Goal: Information Seeking & Learning: Find specific fact

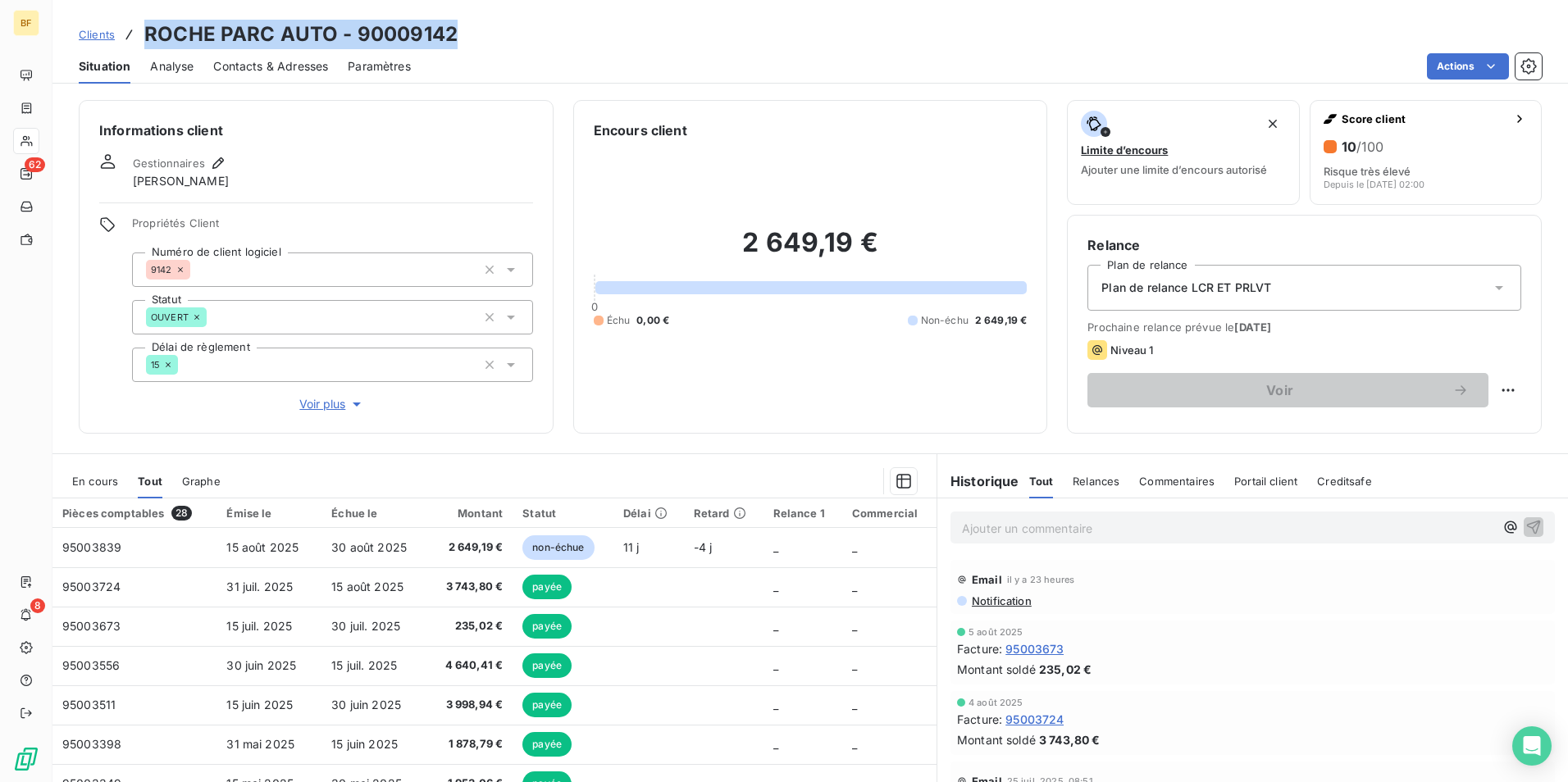
scroll to position [82, 0]
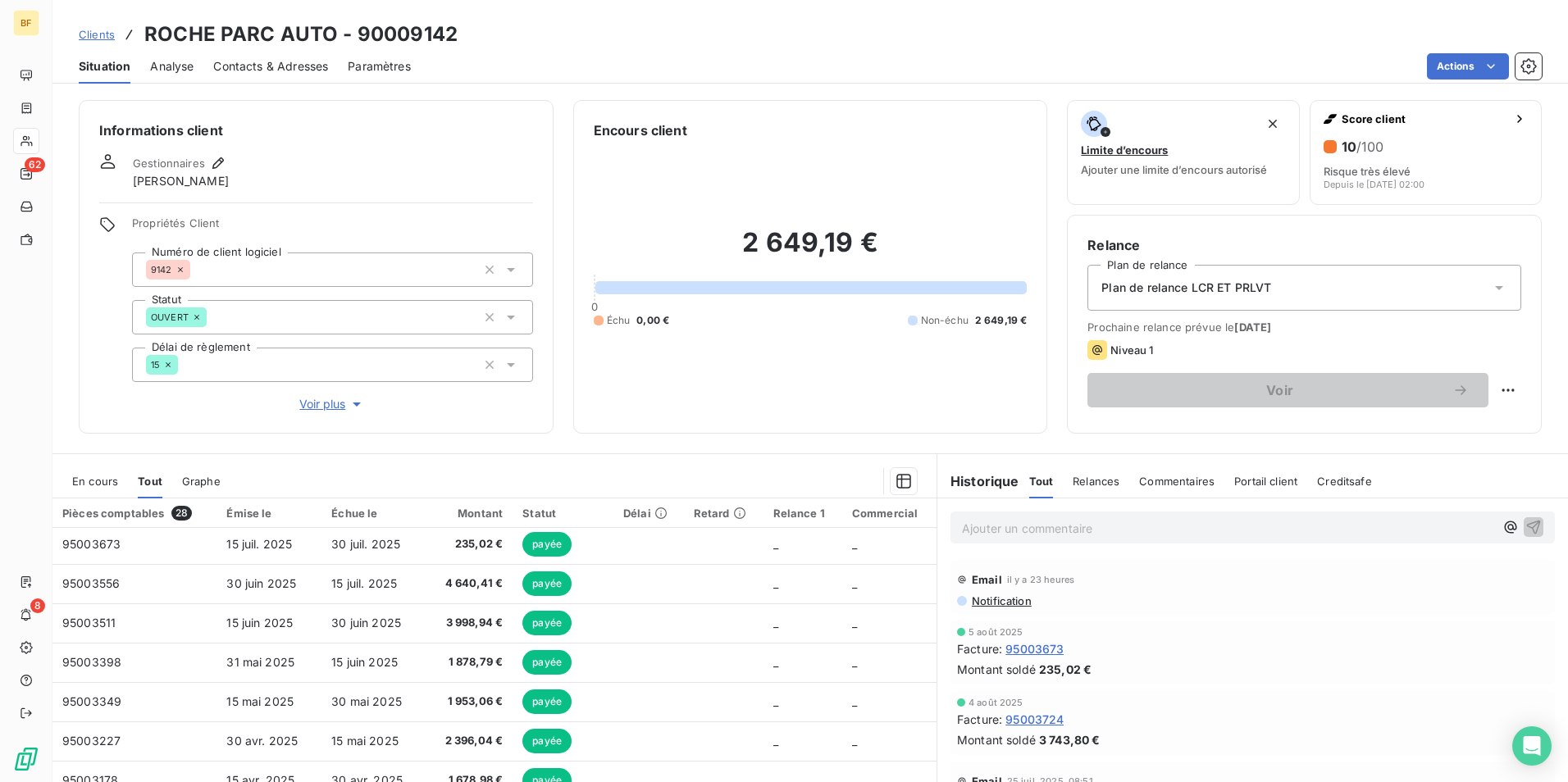
click at [835, 81] on div "Situation Analyse Contacts & Adresses Paramètres Actions" at bounding box center [810, 66] width 1516 height 35
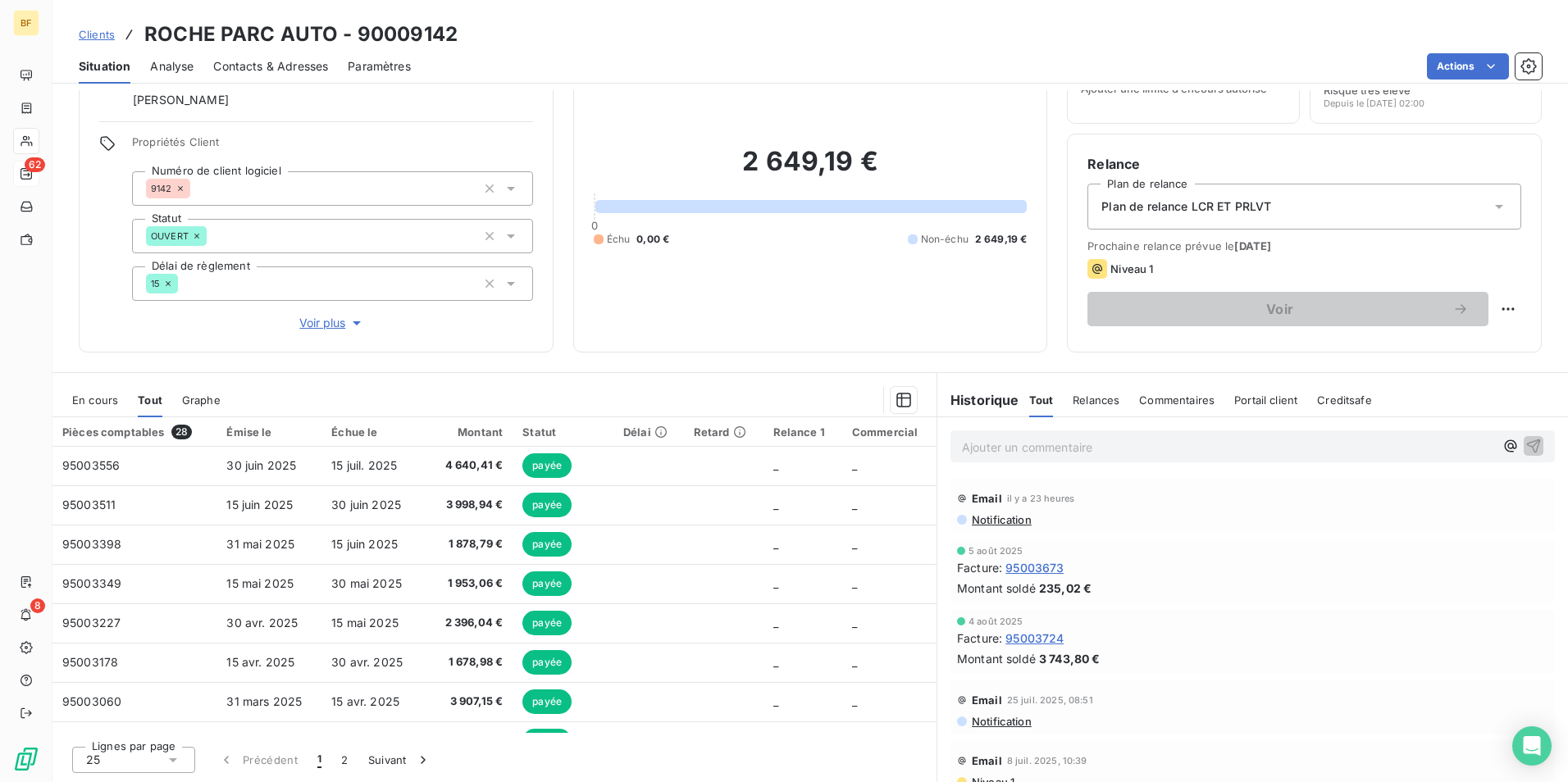
scroll to position [0, 0]
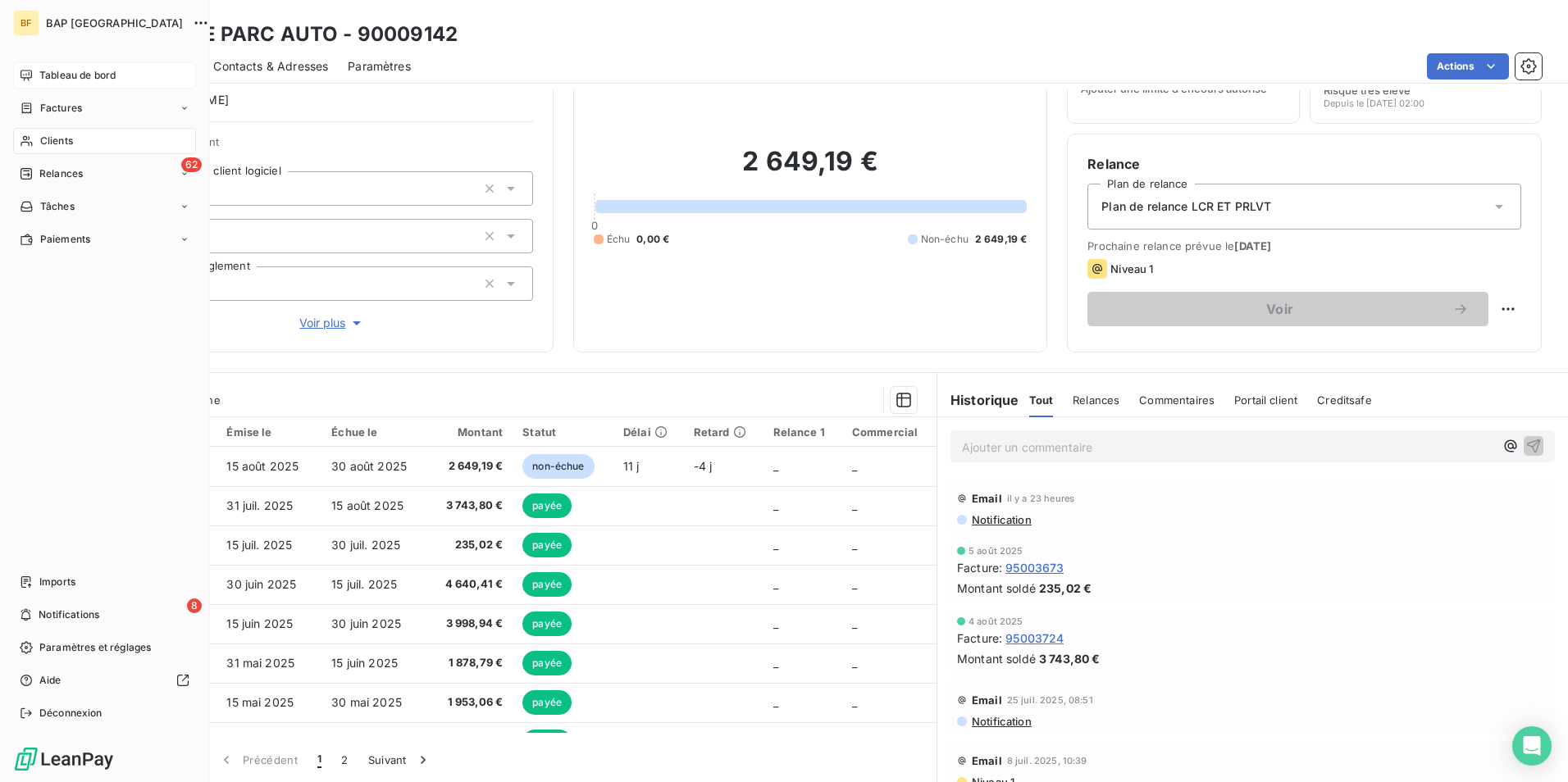
click at [52, 82] on span "Tableau de bord" at bounding box center [78, 76] width 77 height 15
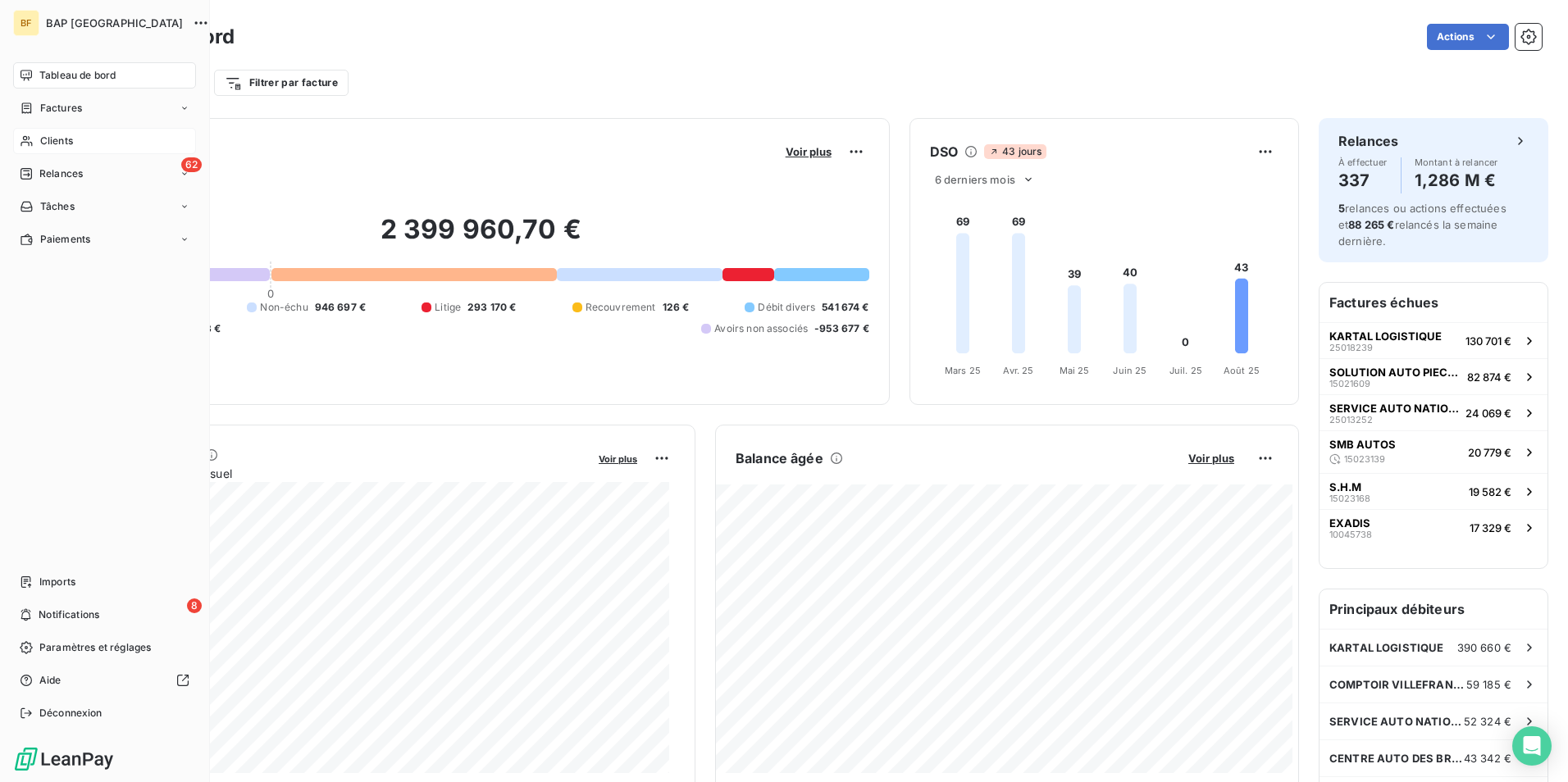
click at [61, 150] on div "Clients" at bounding box center [105, 141] width 183 height 26
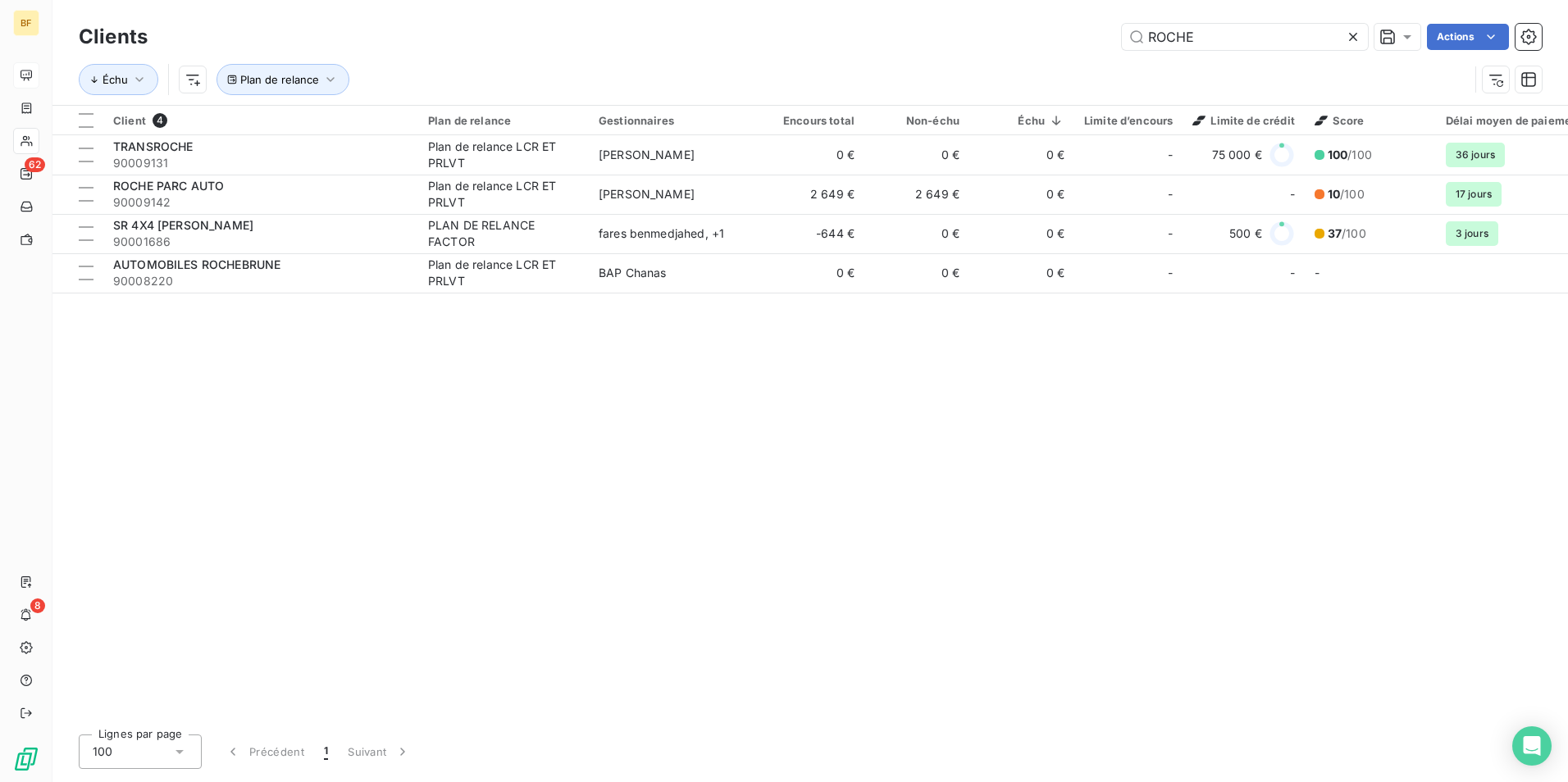
drag, startPoint x: 1082, startPoint y: 56, endPoint x: 1006, endPoint y: 56, distance: 76.0
click at [1006, 56] on div "Clients ROCHE Actions Échu Plan de relance" at bounding box center [810, 62] width 1463 height 85
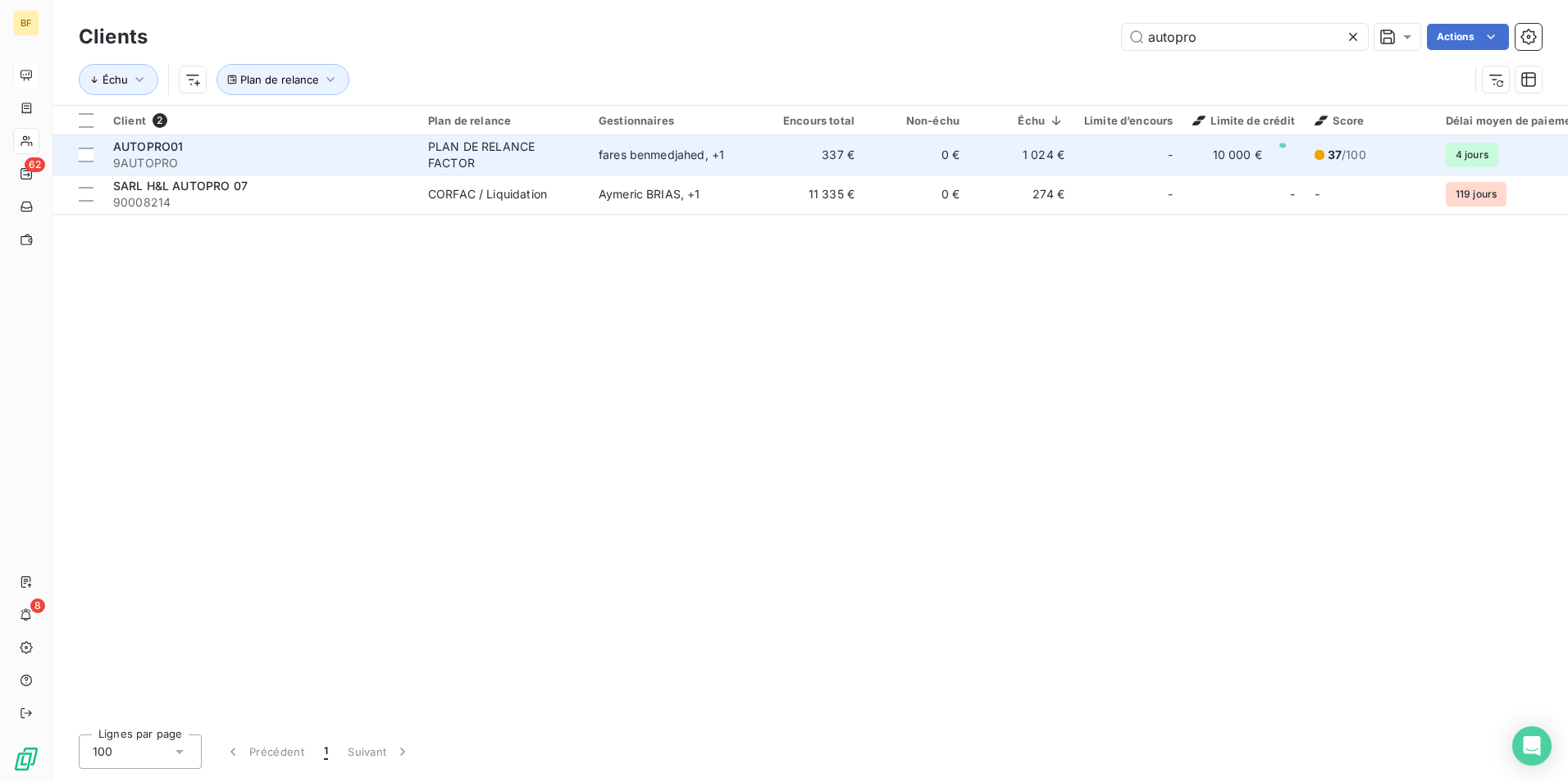
type input "autopro"
click at [402, 164] on span "9AUTOPRO" at bounding box center [261, 164] width 296 height 17
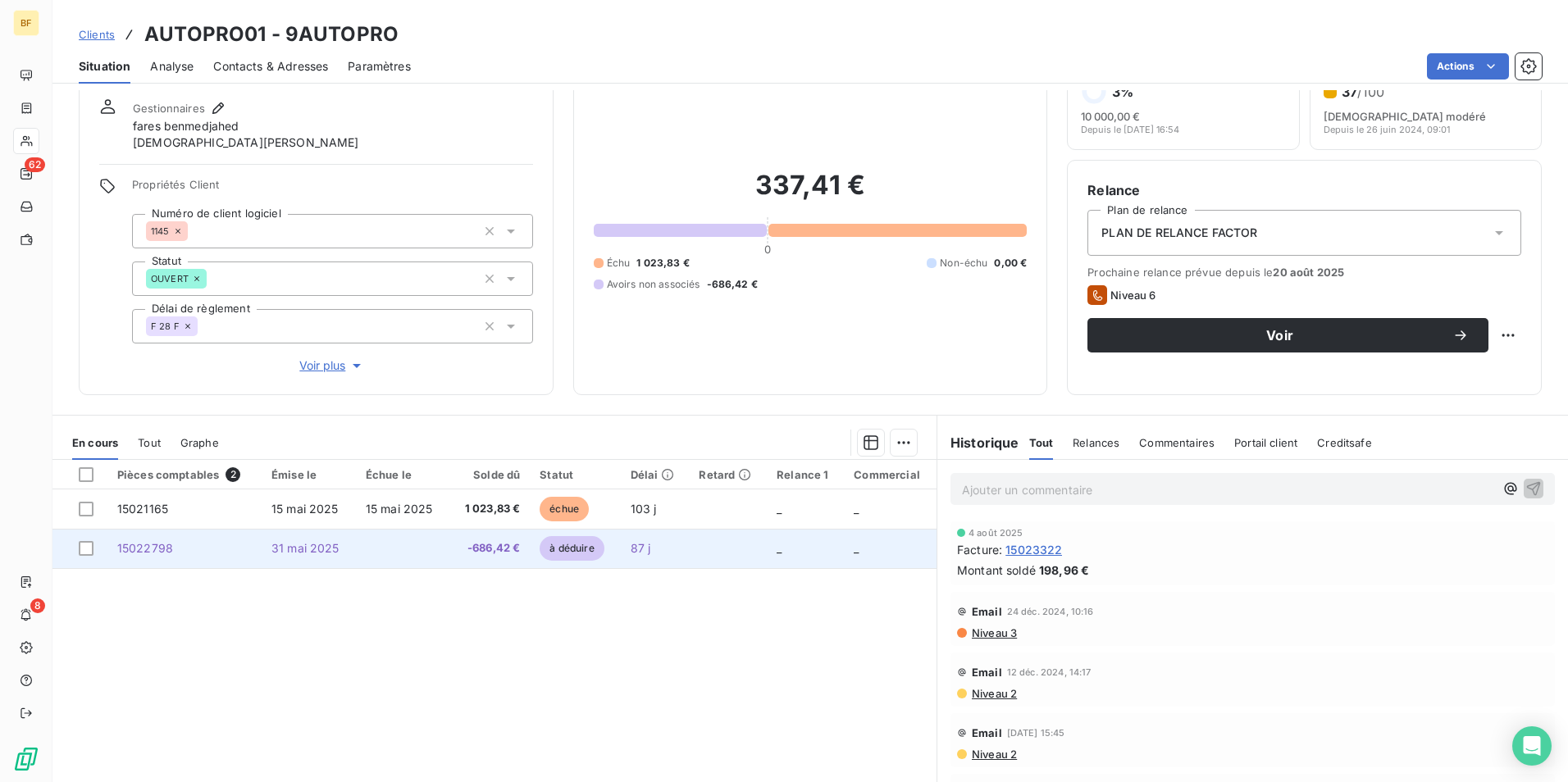
scroll to position [82, 0]
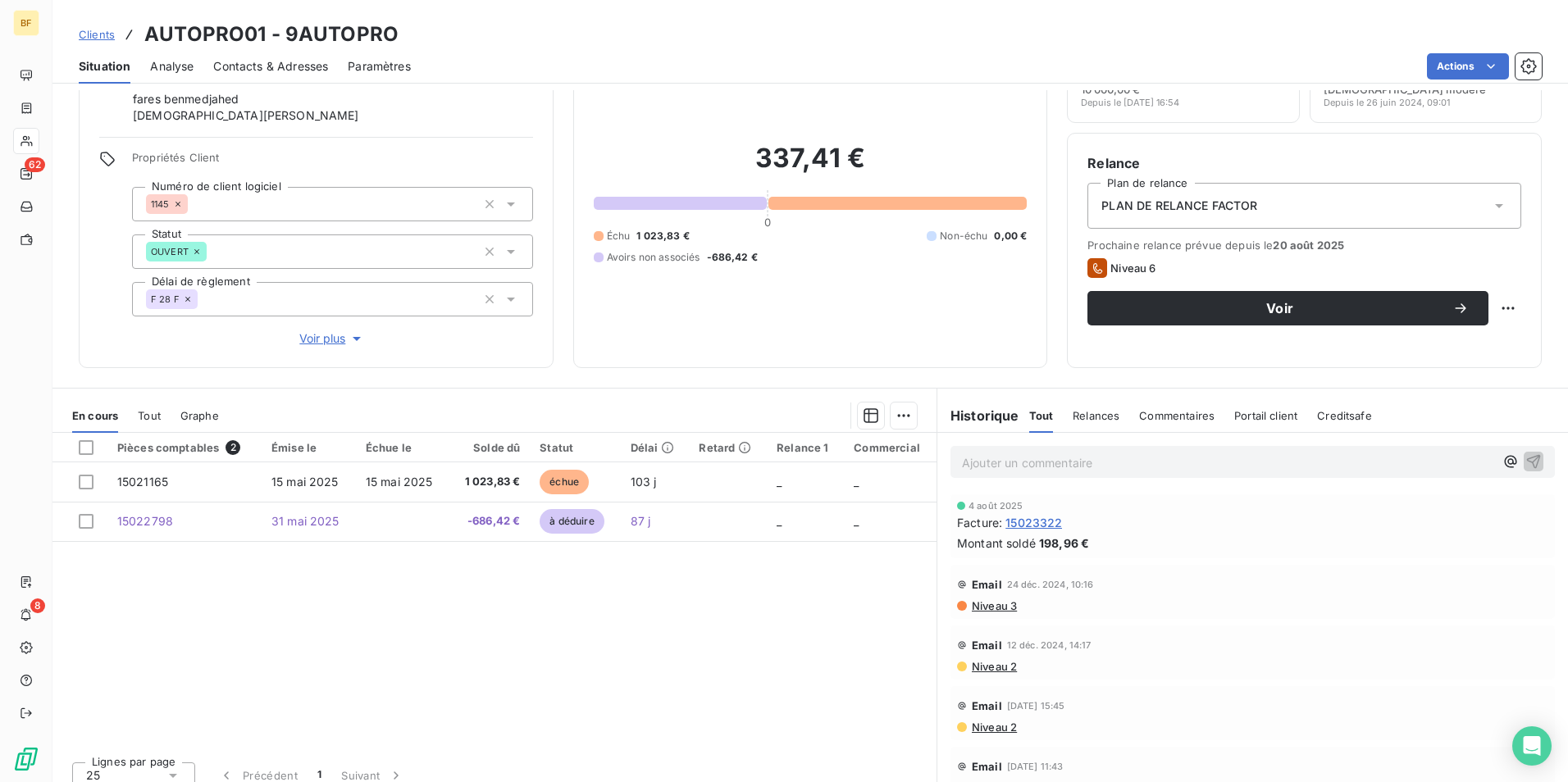
click at [147, 428] on div "Tout" at bounding box center [149, 415] width 23 height 35
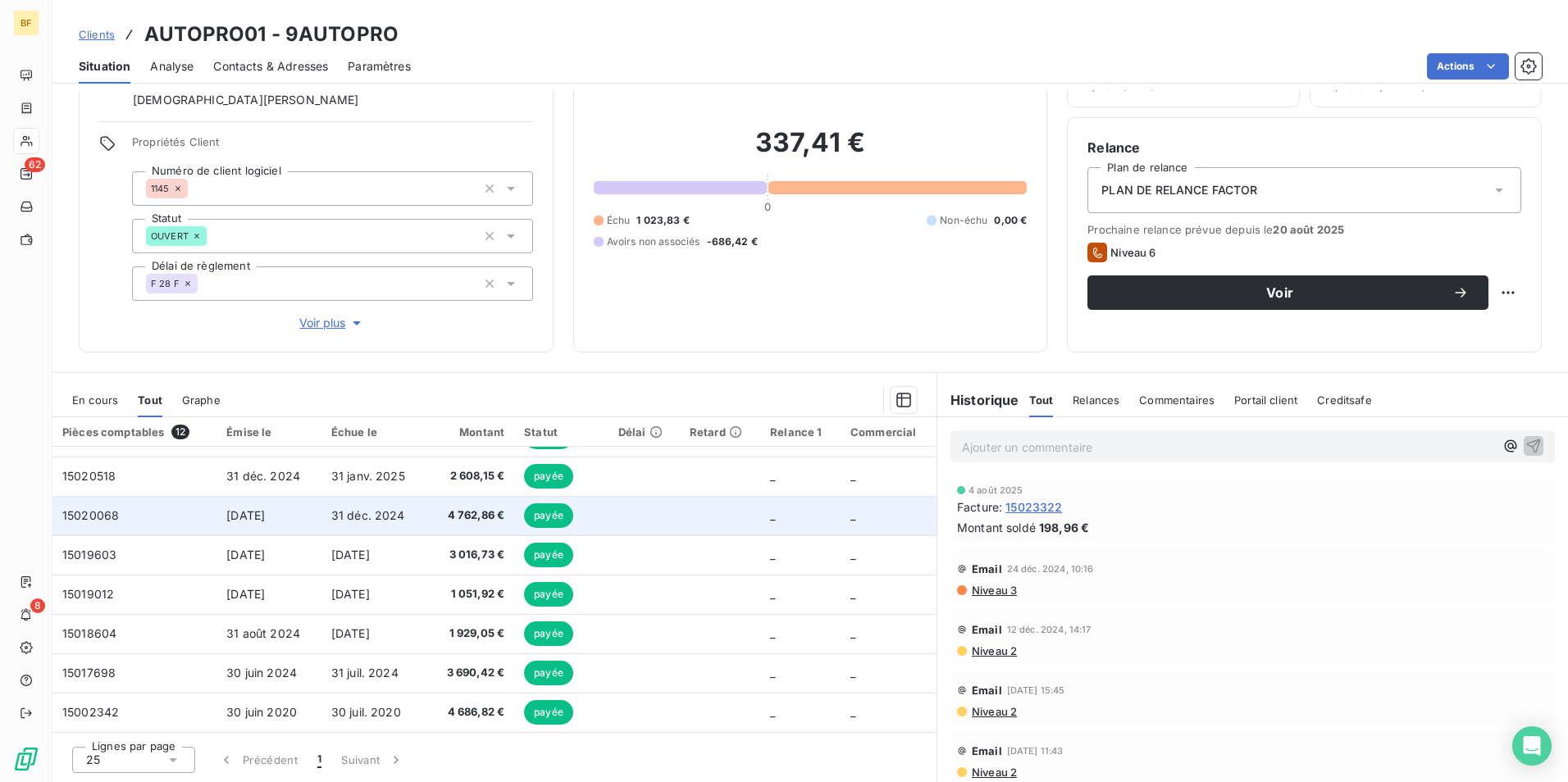
scroll to position [0, 0]
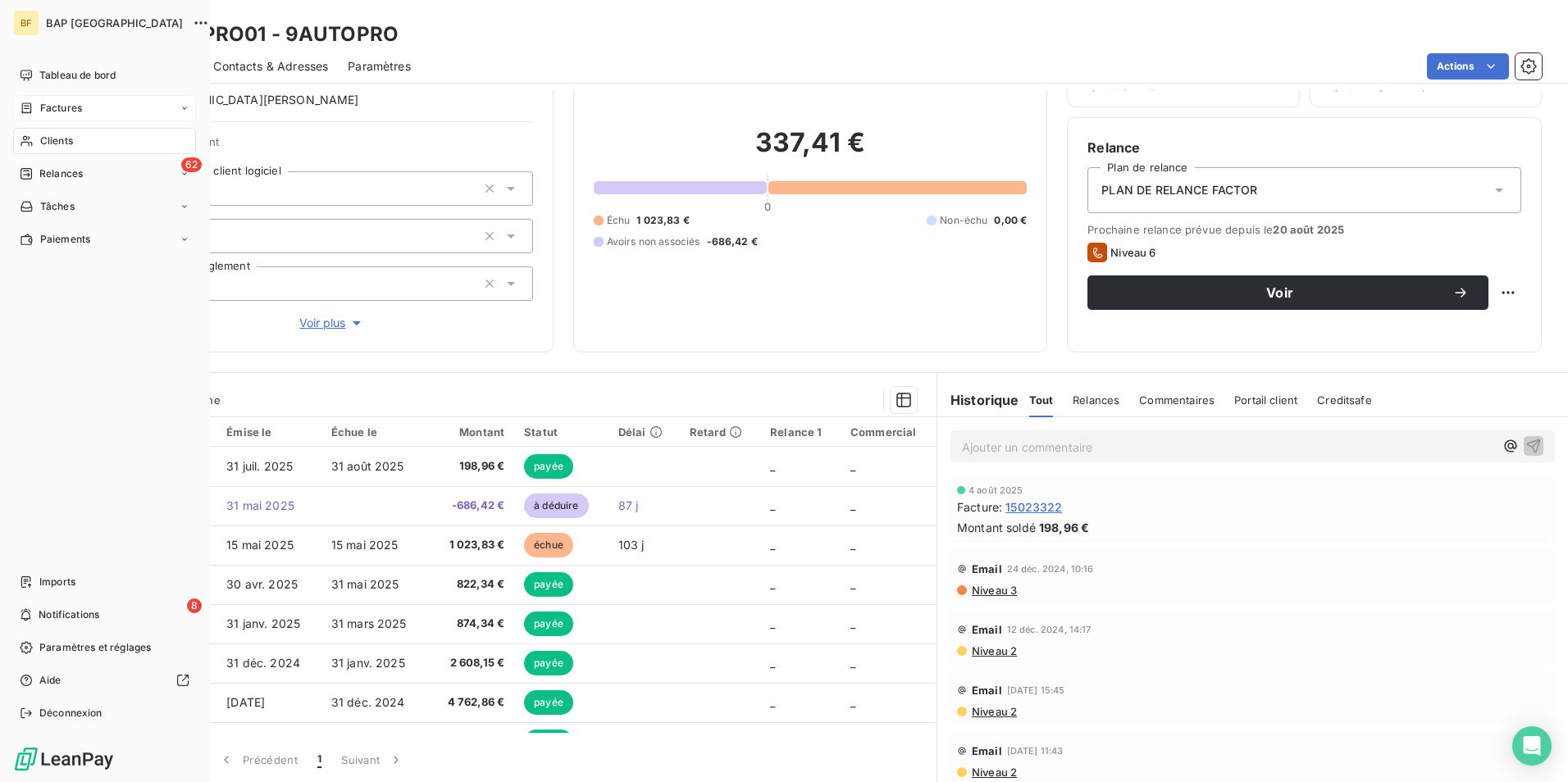
click at [76, 110] on span "Factures" at bounding box center [61, 109] width 42 height 15
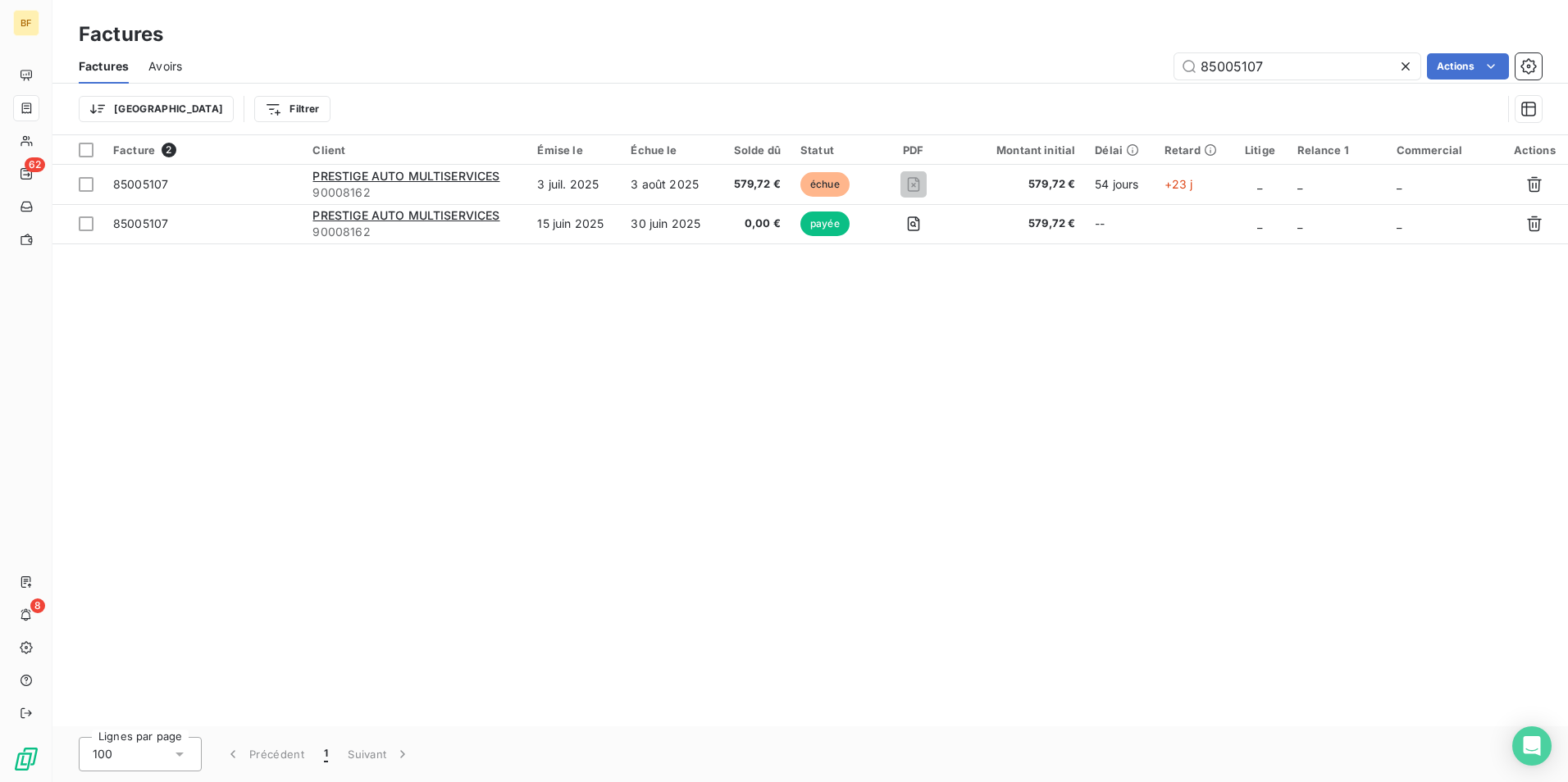
drag, startPoint x: 1292, startPoint y: 62, endPoint x: 1141, endPoint y: 55, distance: 151.2
click at [1145, 55] on div "85005107 Actions" at bounding box center [872, 66] width 1341 height 26
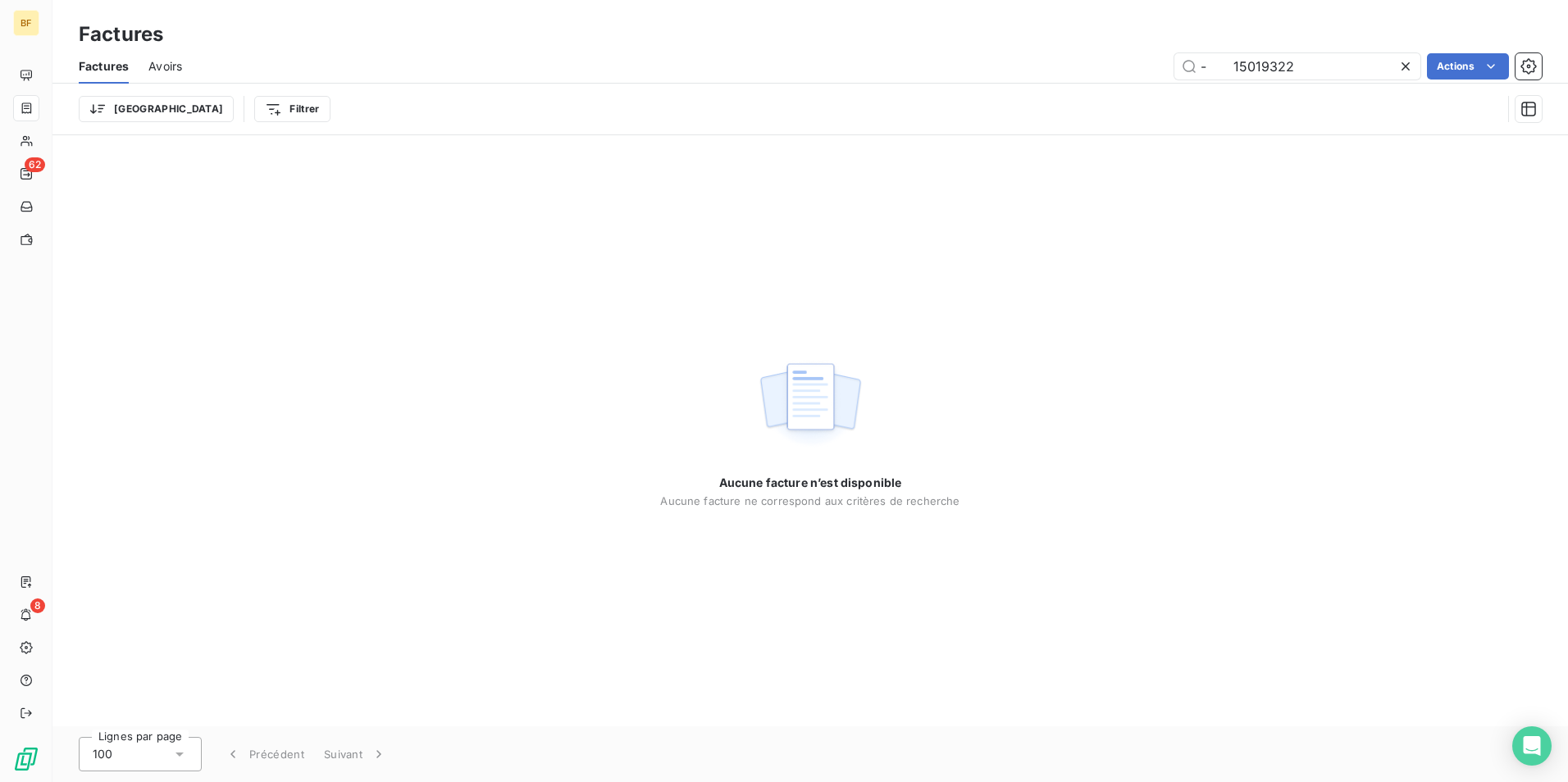
drag, startPoint x: 1230, startPoint y: 69, endPoint x: 1145, endPoint y: 63, distance: 85.2
click at [1145, 63] on div "- 15019322 Actions" at bounding box center [872, 66] width 1341 height 26
drag, startPoint x: 1295, startPoint y: 80, endPoint x: 1302, endPoint y: 72, distance: 10.6
click at [1298, 78] on div "Factures Avoirs 15019322 Actions" at bounding box center [810, 66] width 1516 height 35
click at [1302, 72] on input "15019322" at bounding box center [1298, 66] width 246 height 26
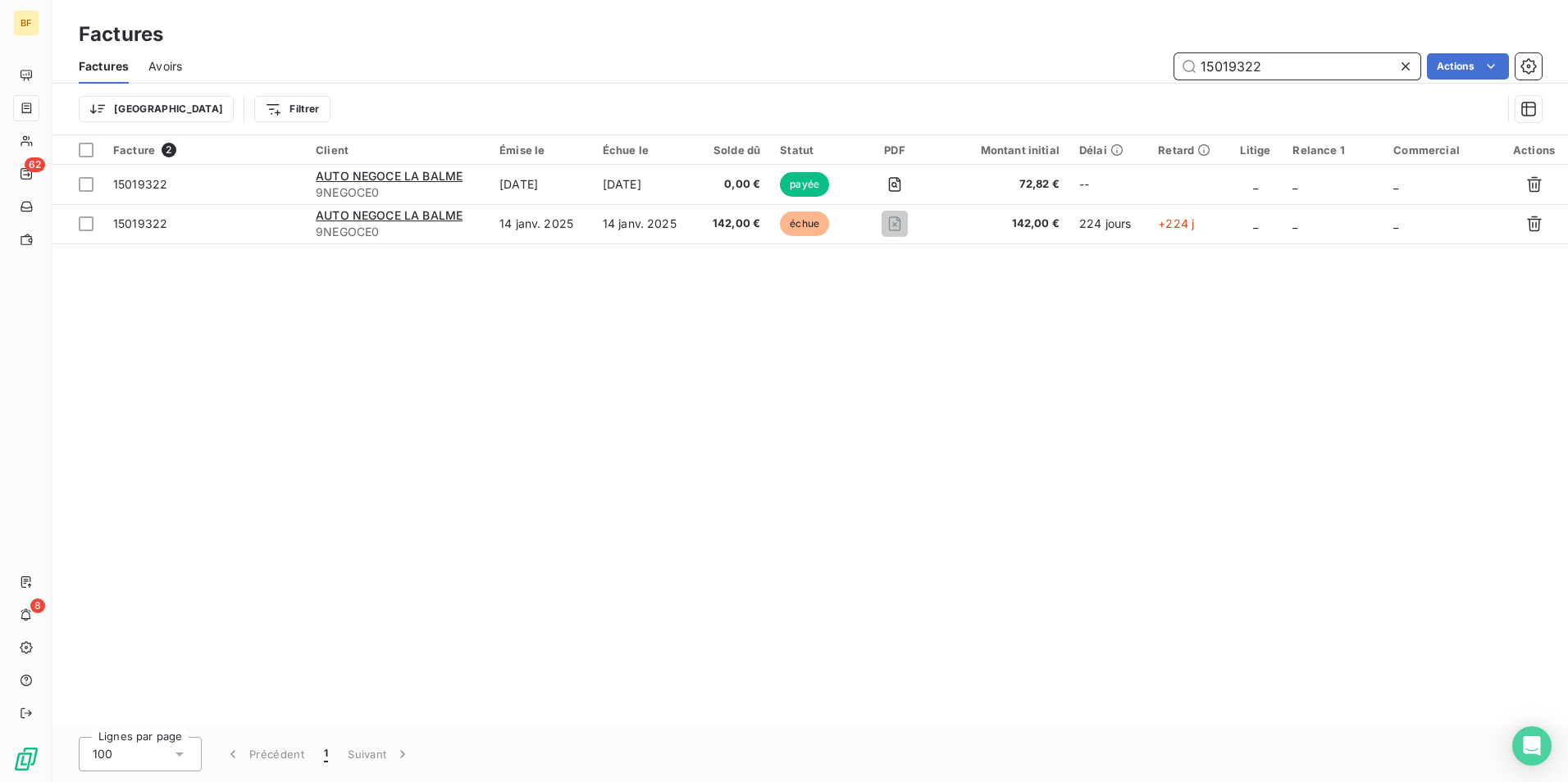
type input "15019322"
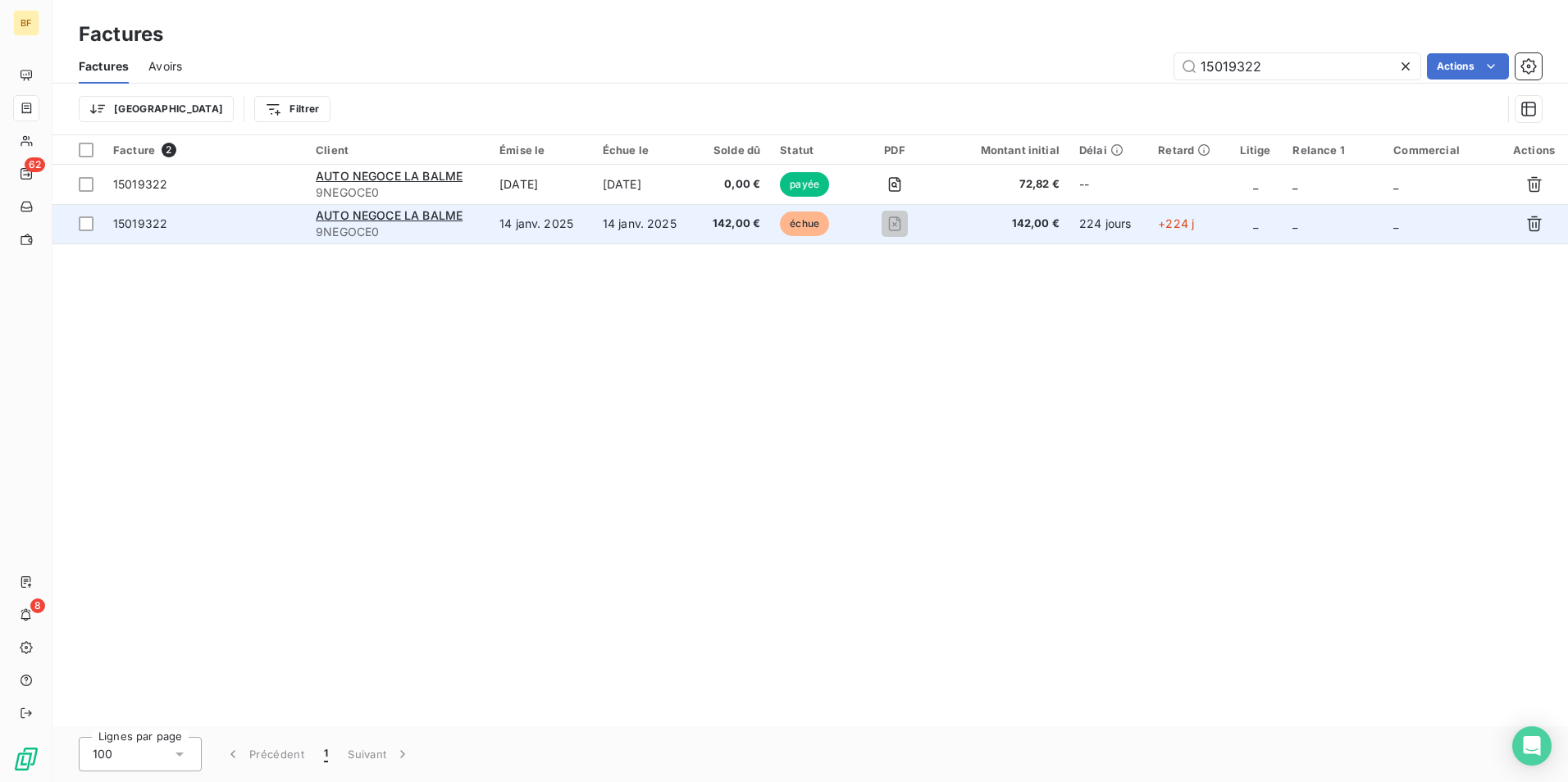
click at [607, 231] on td "14 janv. 2025" at bounding box center [645, 224] width 103 height 39
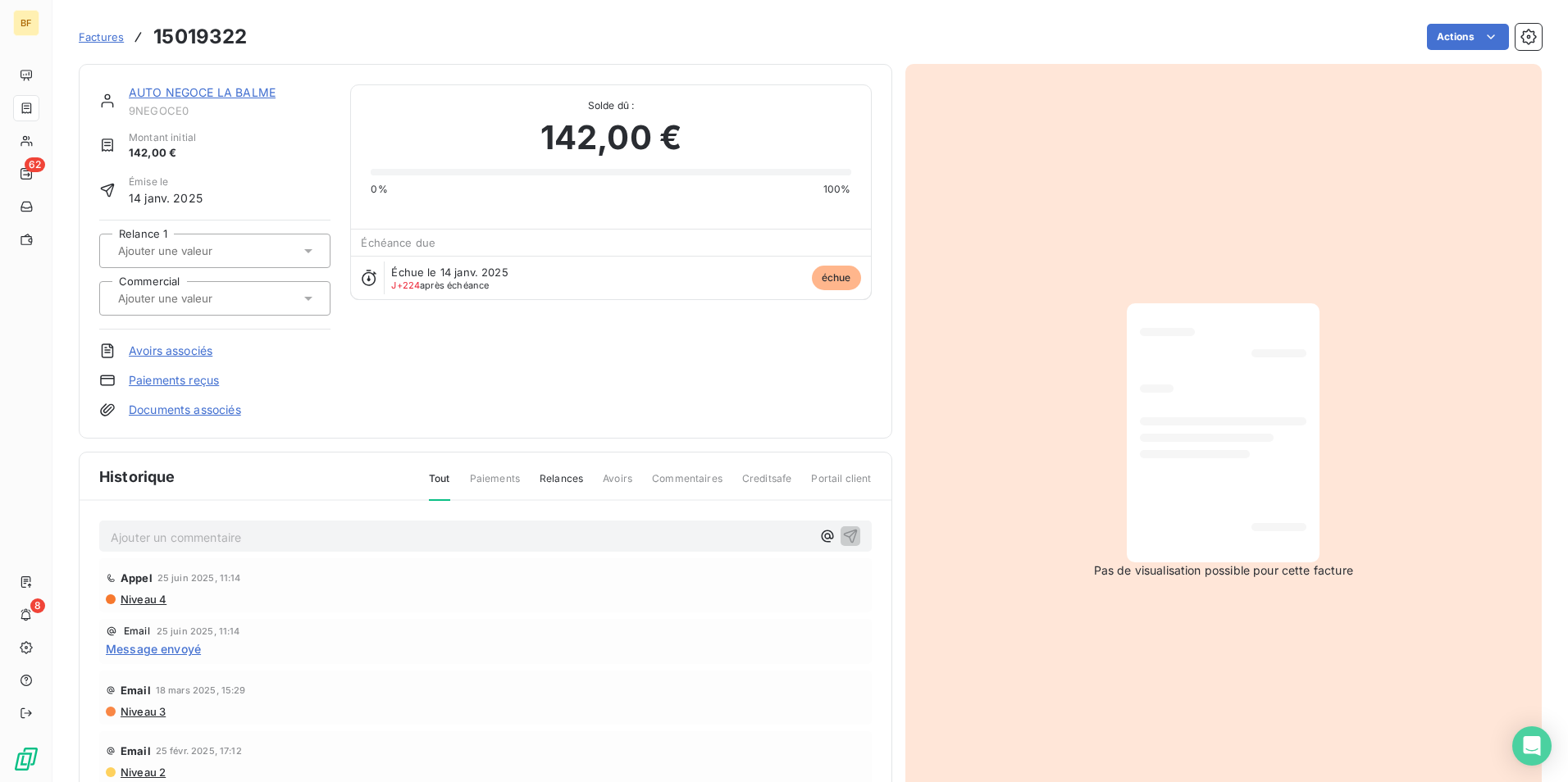
click at [103, 42] on span "Factures" at bounding box center [101, 36] width 45 height 13
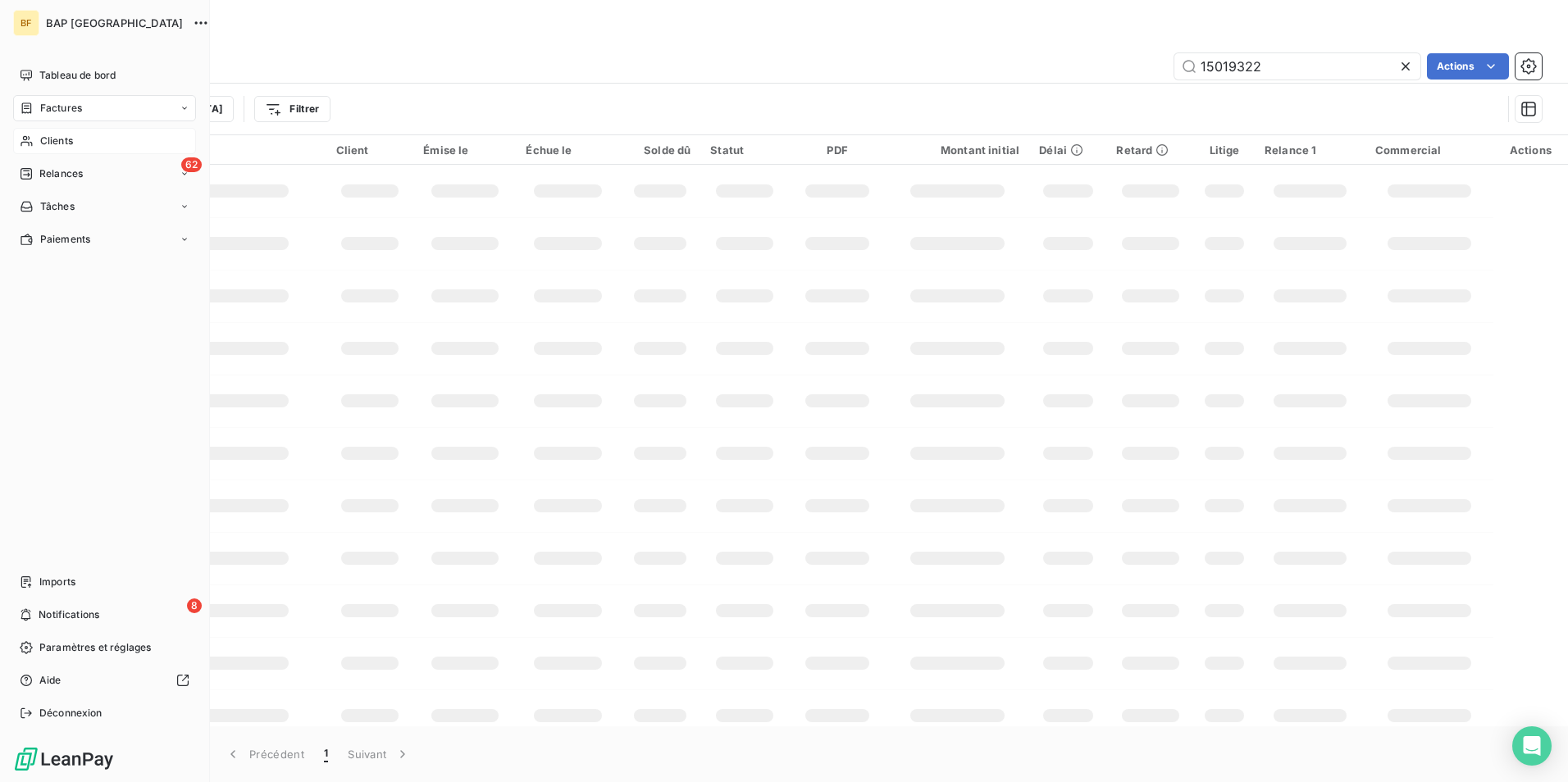
click at [31, 147] on icon at bounding box center [26, 141] width 14 height 13
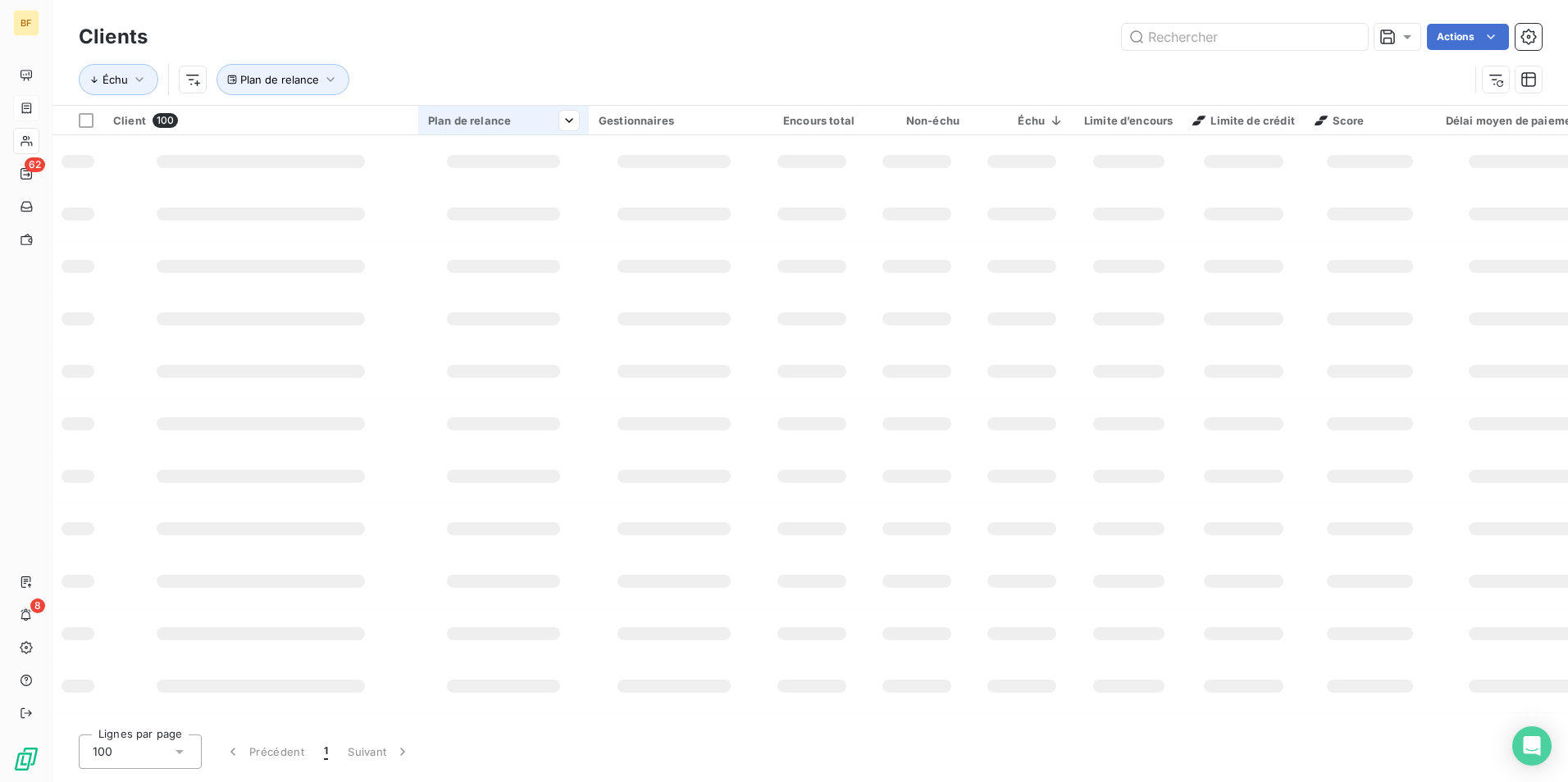
click at [23, 139] on icon at bounding box center [26, 141] width 14 height 13
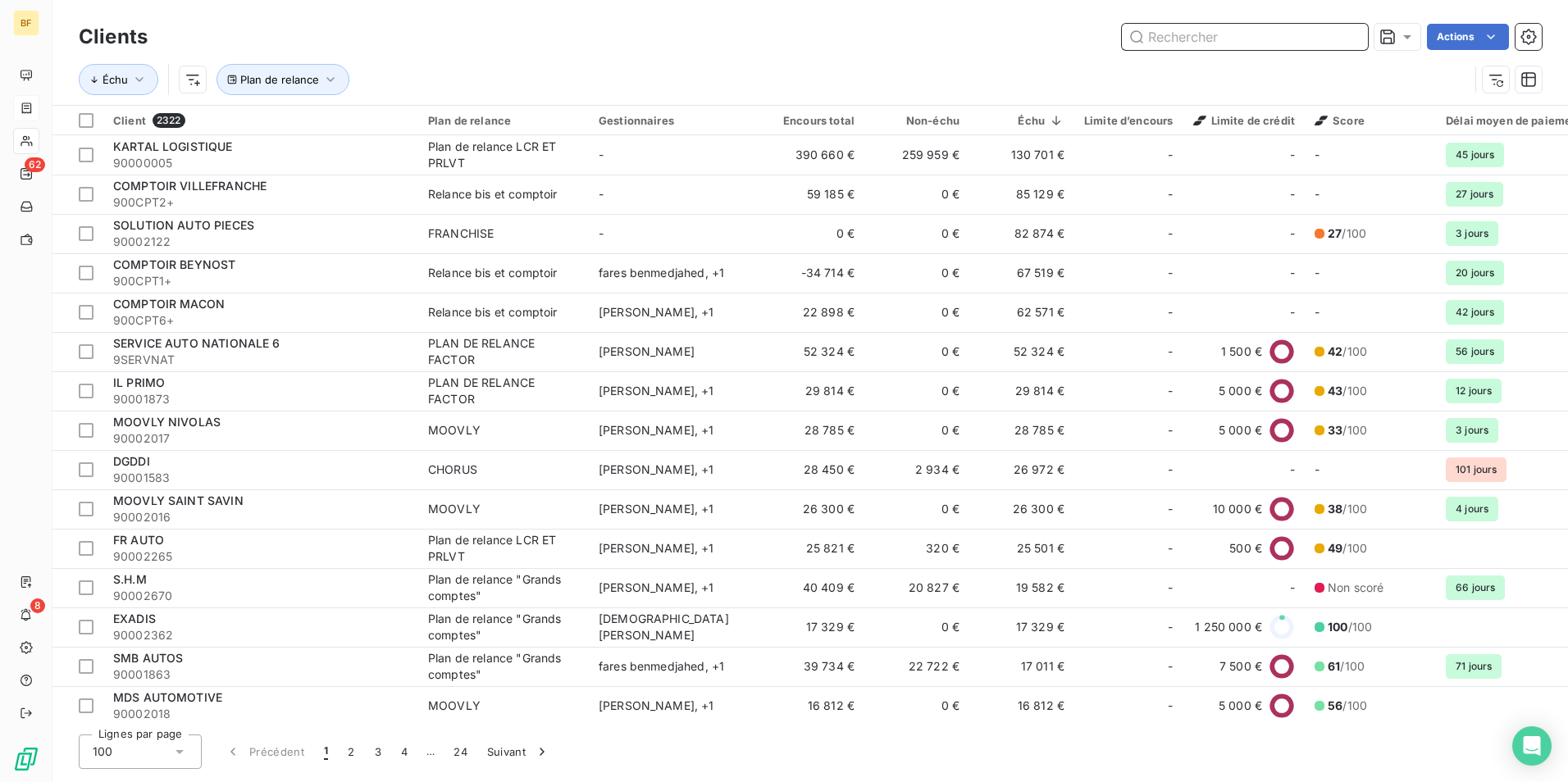
click at [1212, 38] on input "text" at bounding box center [1244, 36] width 246 height 26
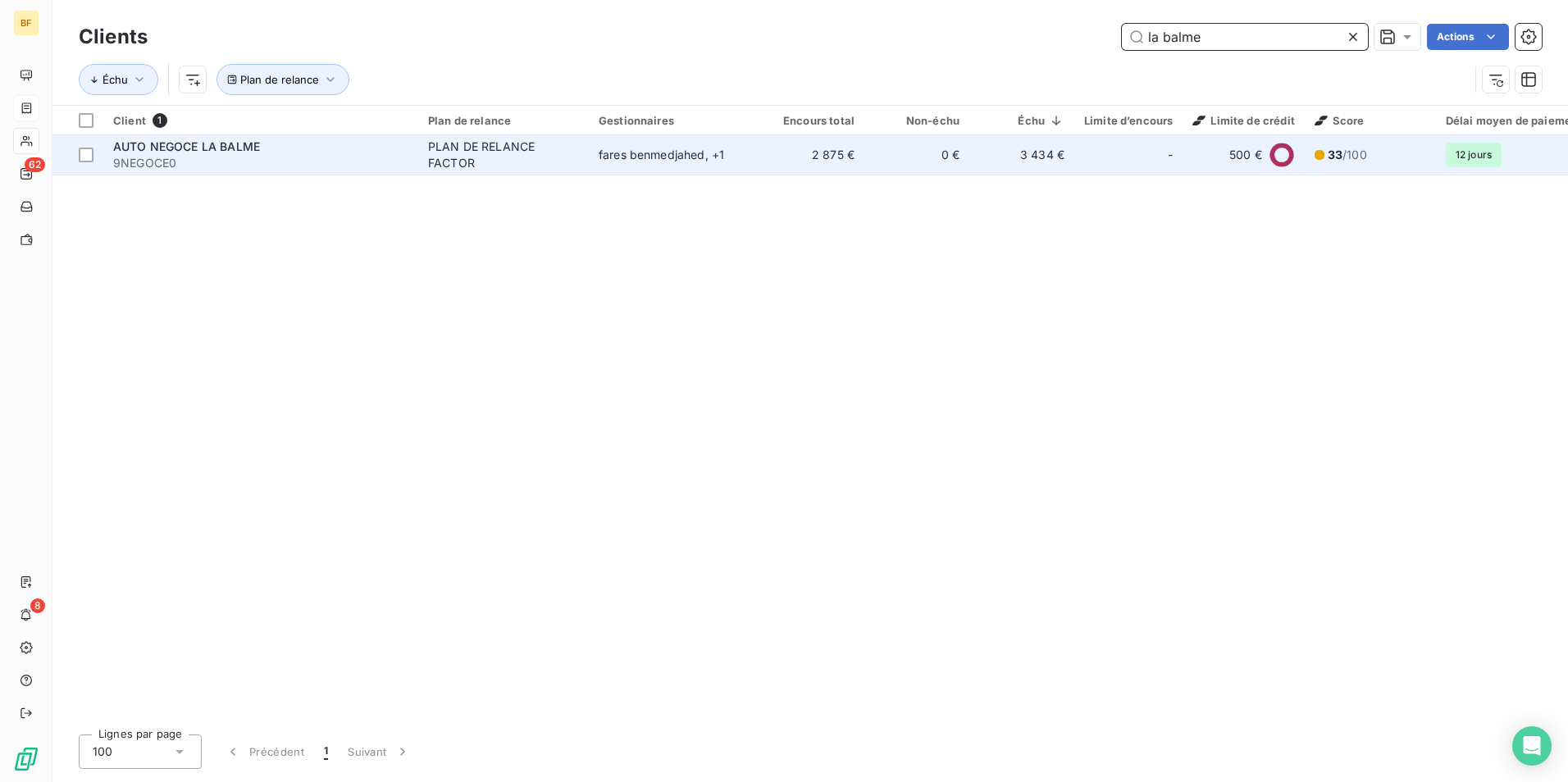
type input "la balme"
click at [368, 174] on td "AUTO NEGOCE LA BALME 9NEGOCE0" at bounding box center [260, 155] width 315 height 39
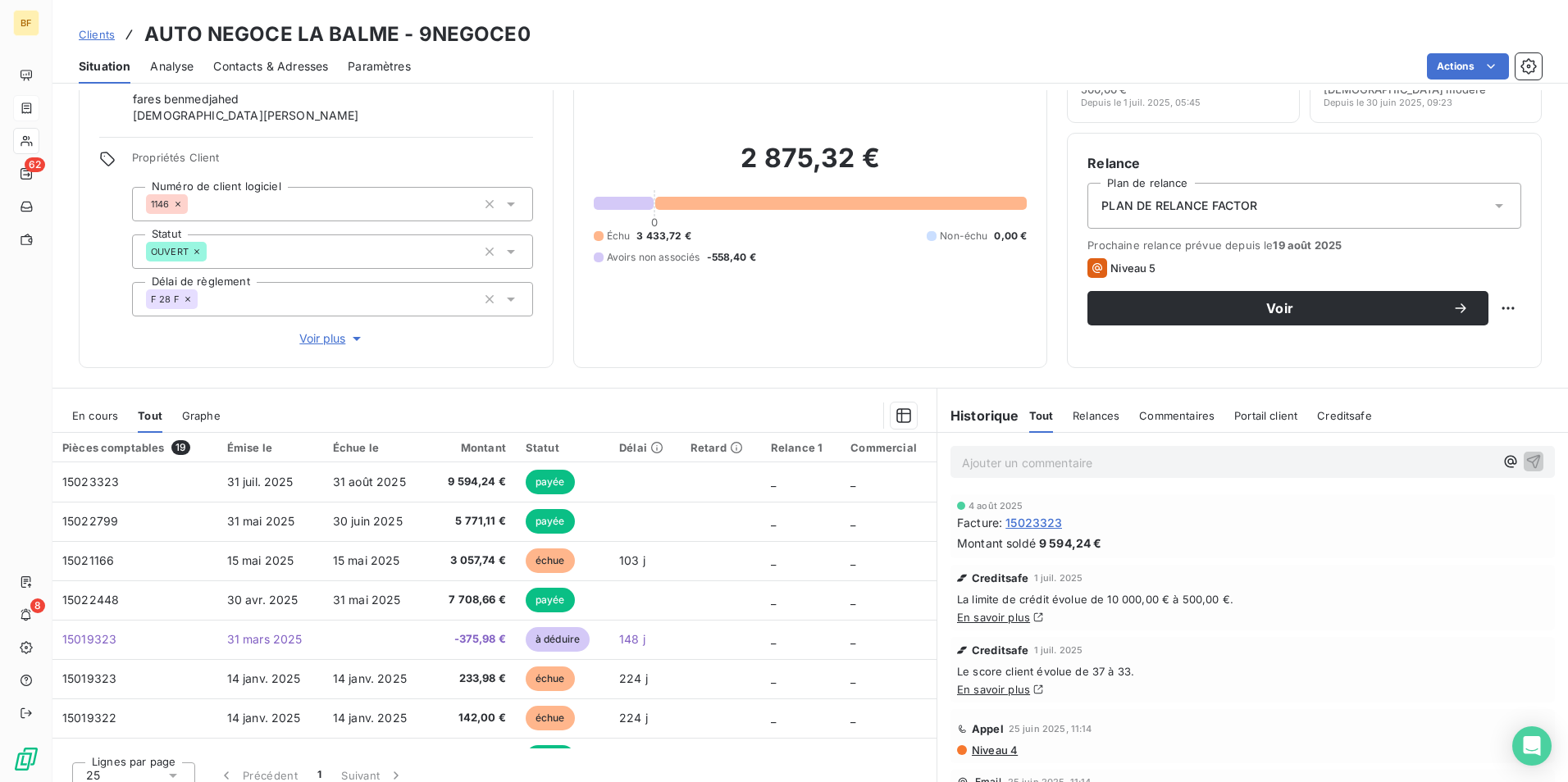
click at [96, 421] on span "En cours" at bounding box center [94, 416] width 46 height 13
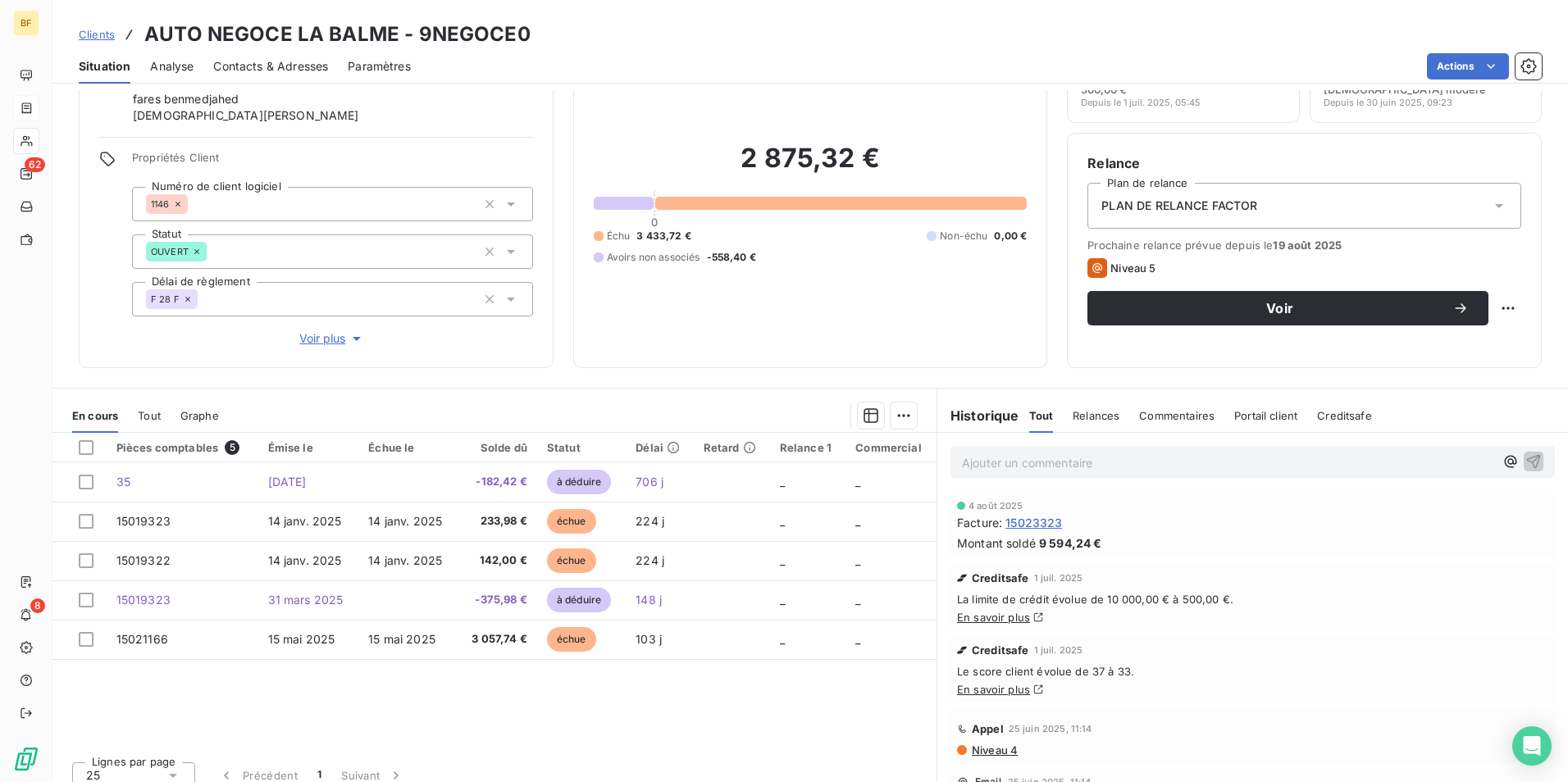
click at [248, 58] on span "Contacts & Adresses" at bounding box center [270, 66] width 115 height 17
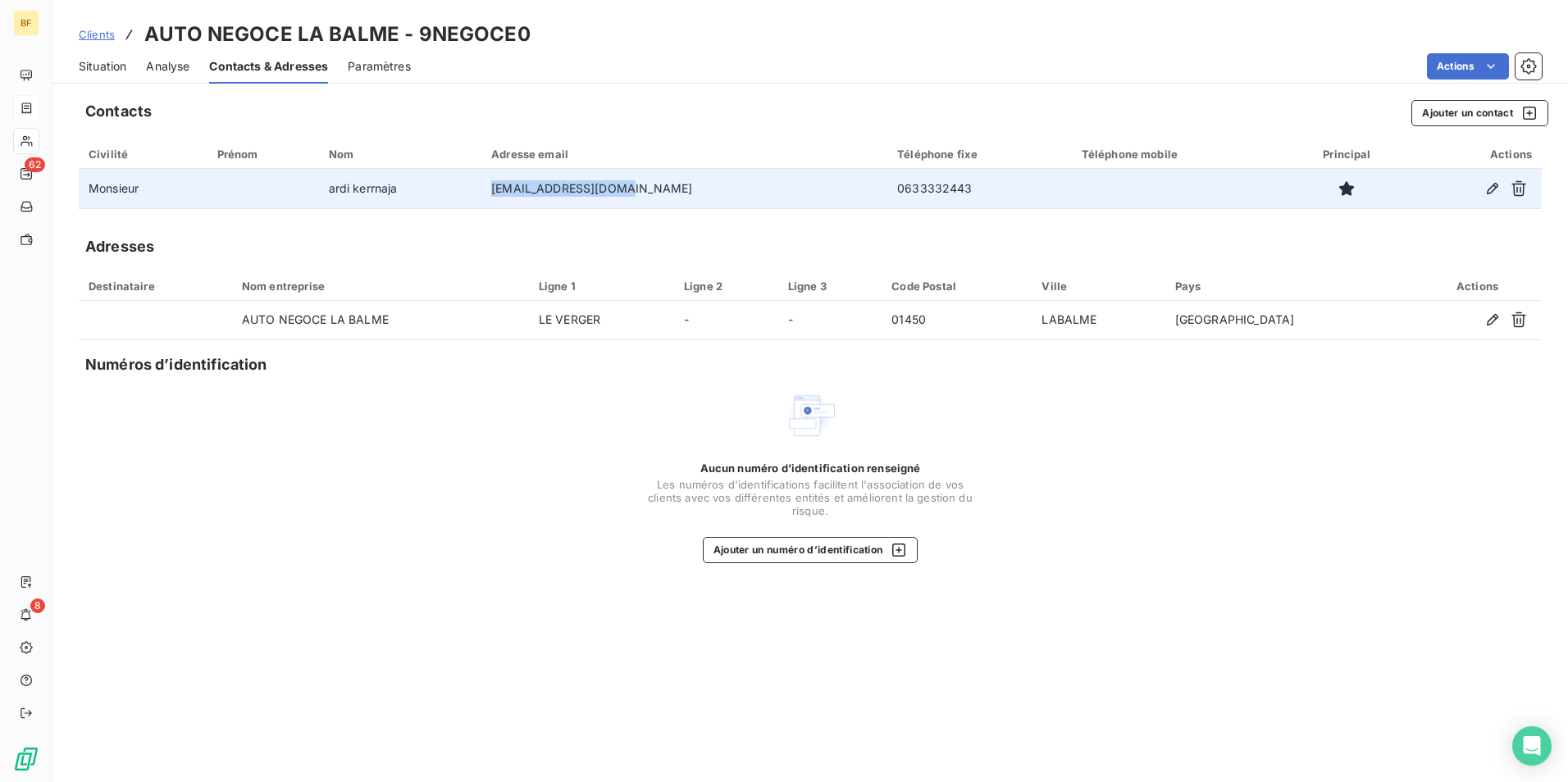
drag, startPoint x: 674, startPoint y: 190, endPoint x: 509, endPoint y: 182, distance: 165.2
click at [509, 182] on tr "Monsieur [PERSON_NAME] [EMAIL_ADDRESS][DOMAIN_NAME] 0633332443" at bounding box center [810, 189] width 1463 height 39
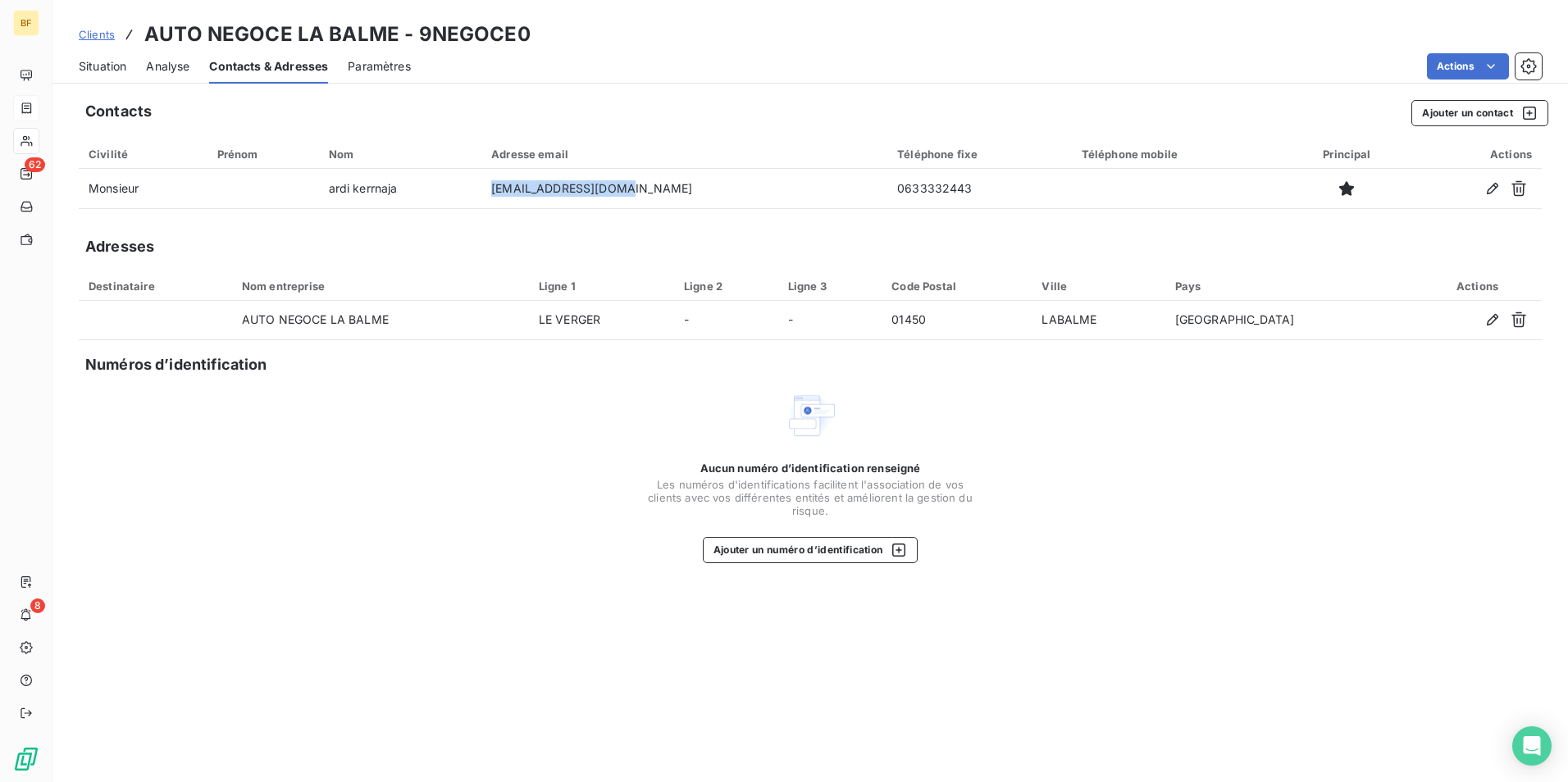
copy tr "[EMAIL_ADDRESS][DOMAIN_NAME]"
click at [123, 70] on span "Situation" at bounding box center [102, 66] width 48 height 17
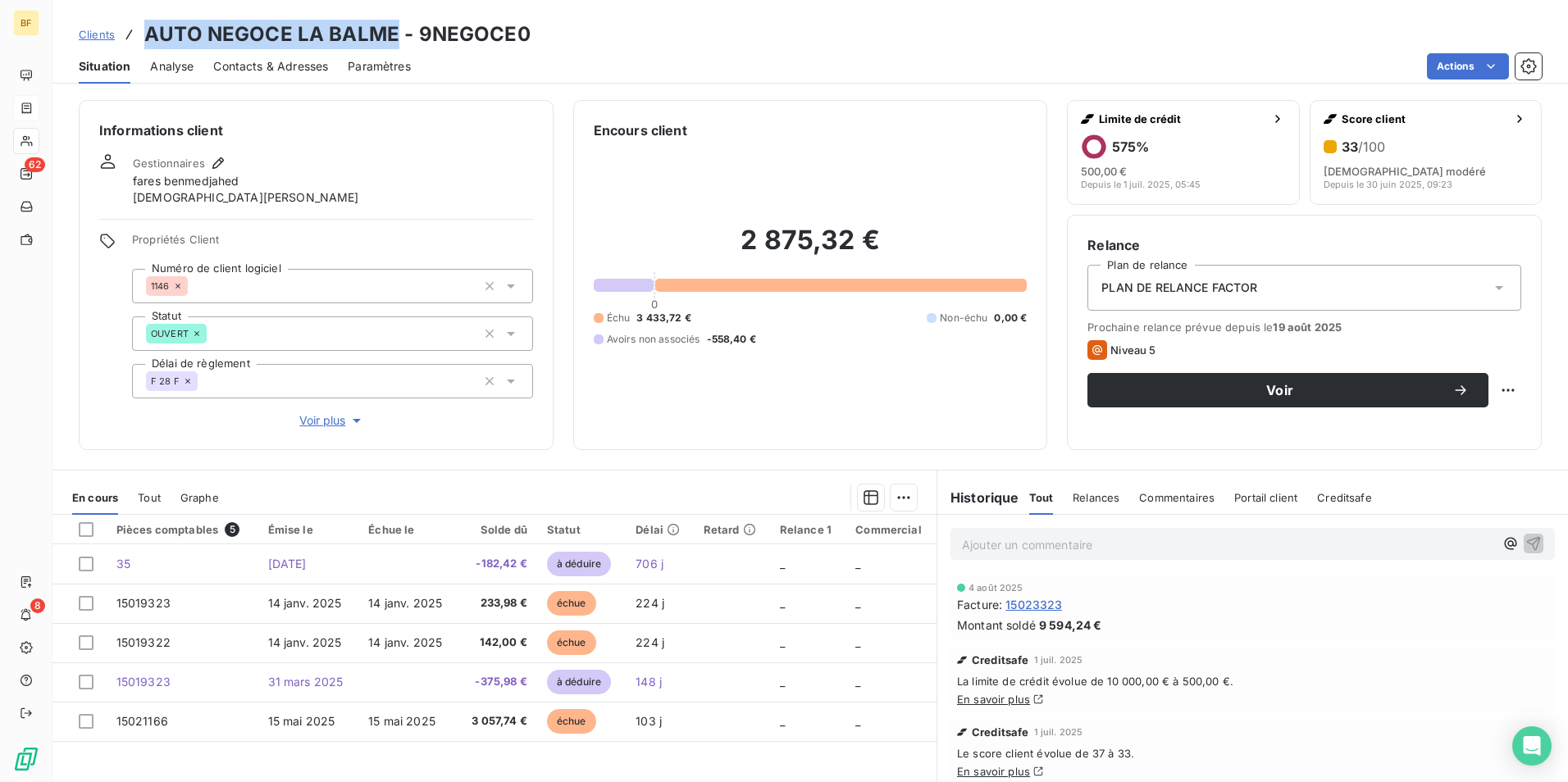
drag, startPoint x: 394, startPoint y: 31, endPoint x: 143, endPoint y: 43, distance: 251.3
click at [144, 43] on h3 "AUTO NEGOCE LA BALME - 9NEGOCE0" at bounding box center [337, 35] width 386 height 30
copy h3 "AUTO NEGOCE LA BALME"
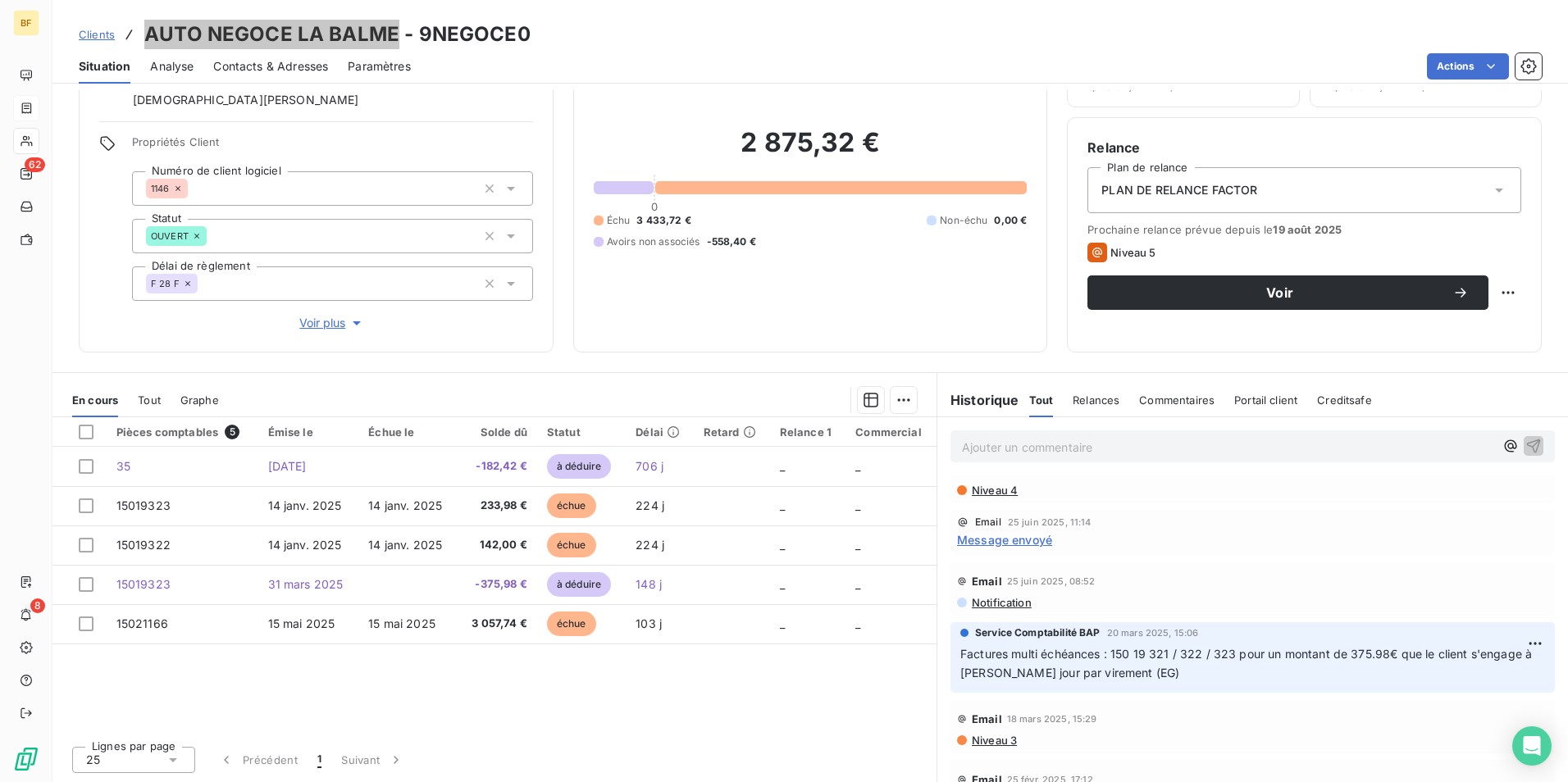
scroll to position [246, 0]
click at [518, 44] on h3 "AUTO NEGOCE LA BALME - 9NEGOCE0" at bounding box center [337, 35] width 386 height 30
drag, startPoint x: 544, startPoint y: 40, endPoint x: 148, endPoint y: 36, distance: 396.0
click at [148, 36] on div "Clients AUTO NEGOCE LA BALME - 9NEGOCE0" at bounding box center [810, 35] width 1516 height 30
copy h3 "AUTO NEGOCE LA BALME - 9NEGOCE0"
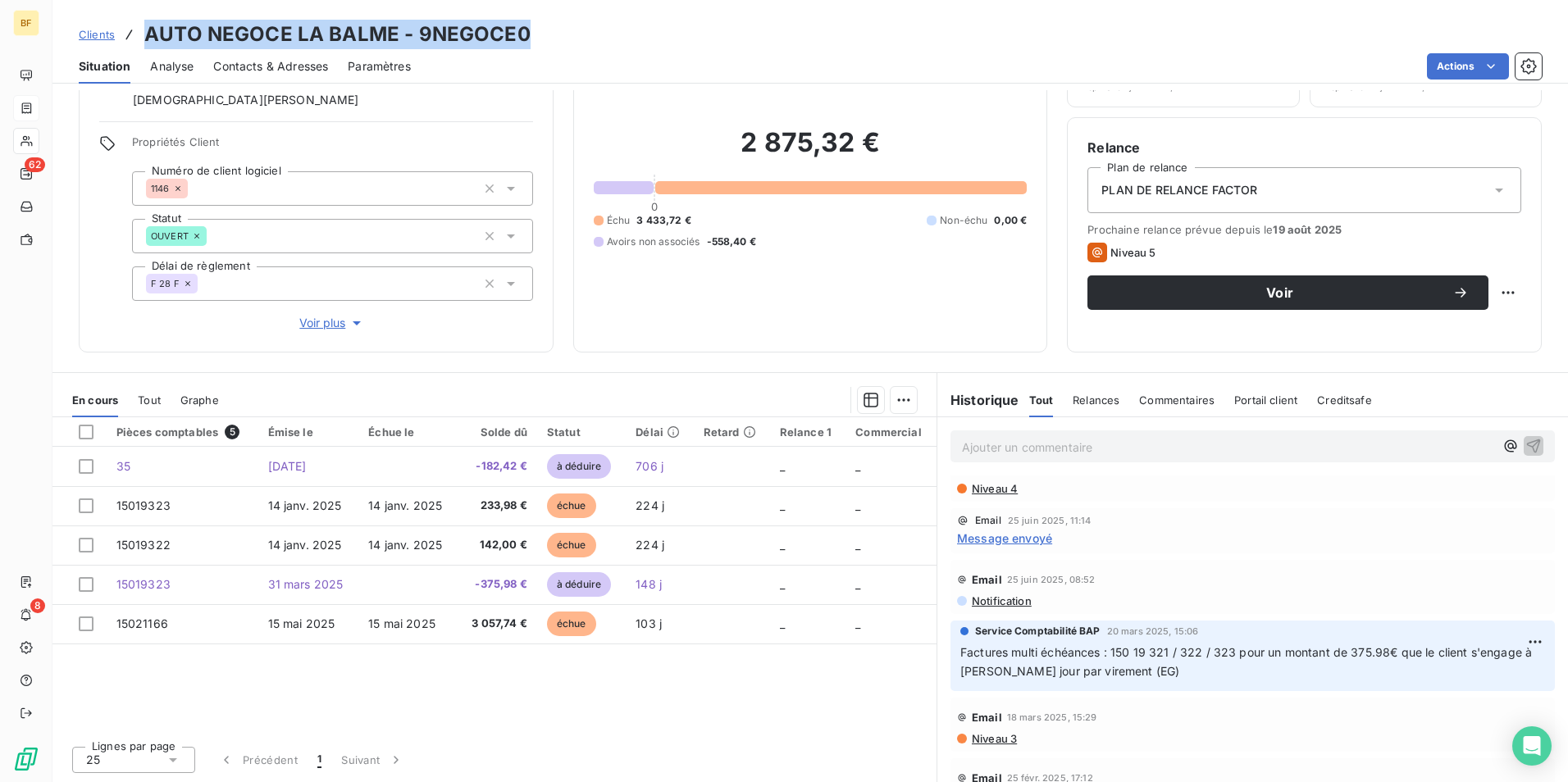
click at [578, 29] on div "Clients AUTO NEGOCE LA BALME - 9NEGOCE0" at bounding box center [810, 35] width 1516 height 30
drag, startPoint x: 549, startPoint y: 41, endPoint x: 144, endPoint y: 30, distance: 405.1
click at [145, 32] on div "Clients AUTO NEGOCE LA BALME - 9NEGOCE0" at bounding box center [810, 35] width 1516 height 30
copy h3 "AUTO NEGOCE LA BALME - 9NEGOCE0"
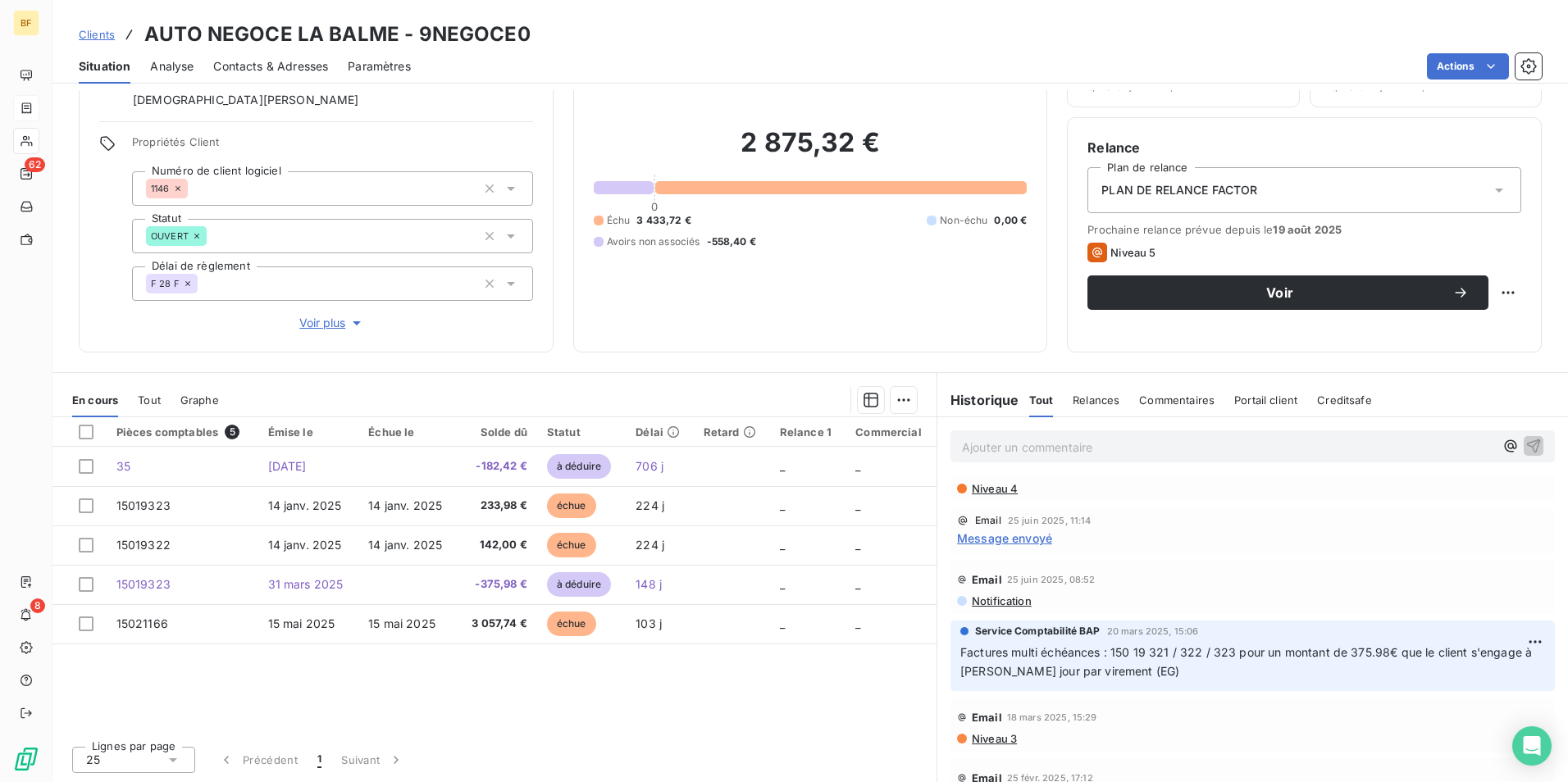
click at [1008, 455] on p "Ajouter un commentaire ﻿" at bounding box center [1227, 447] width 532 height 21
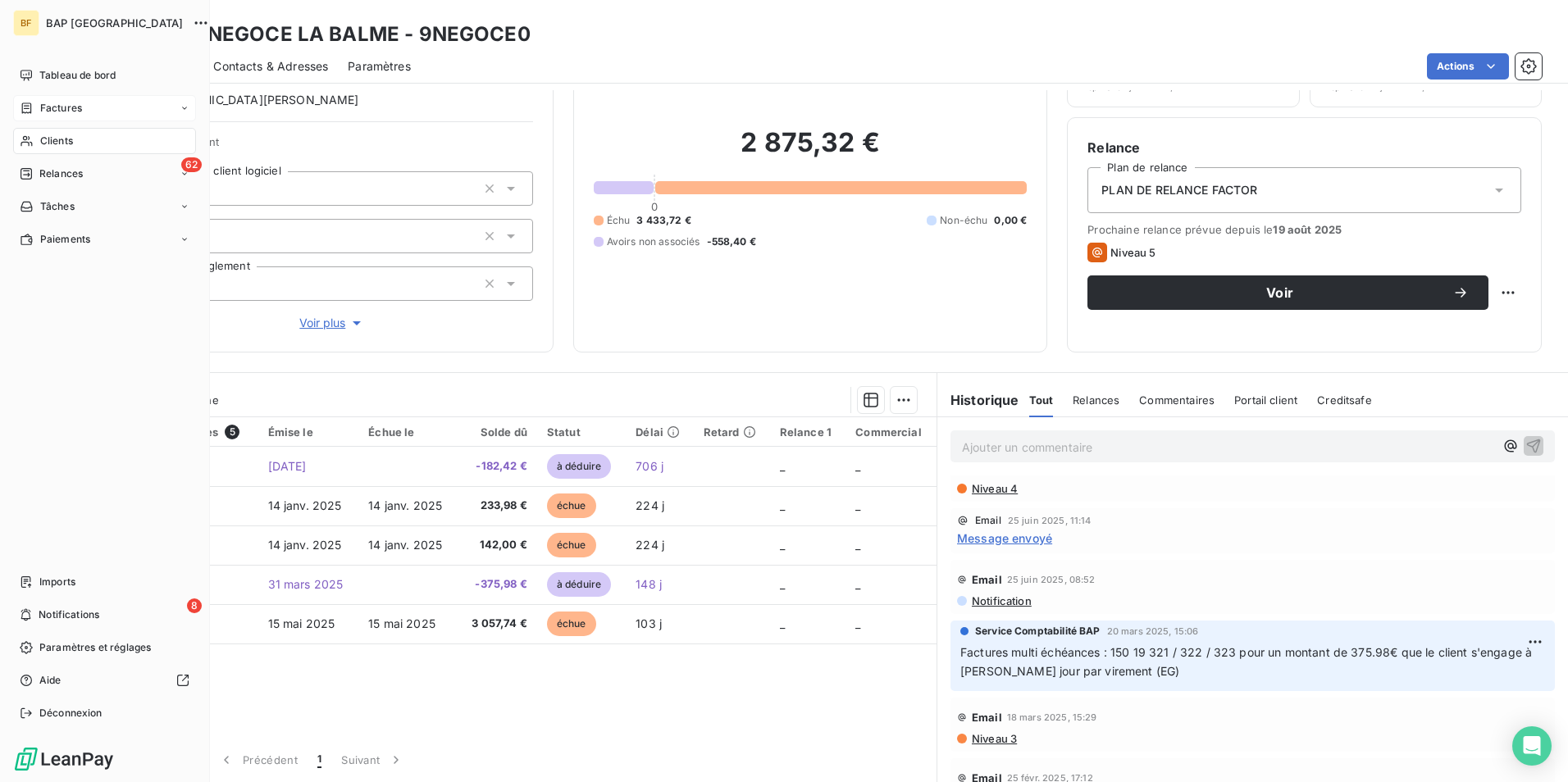
click at [64, 138] on span "Clients" at bounding box center [56, 141] width 33 height 15
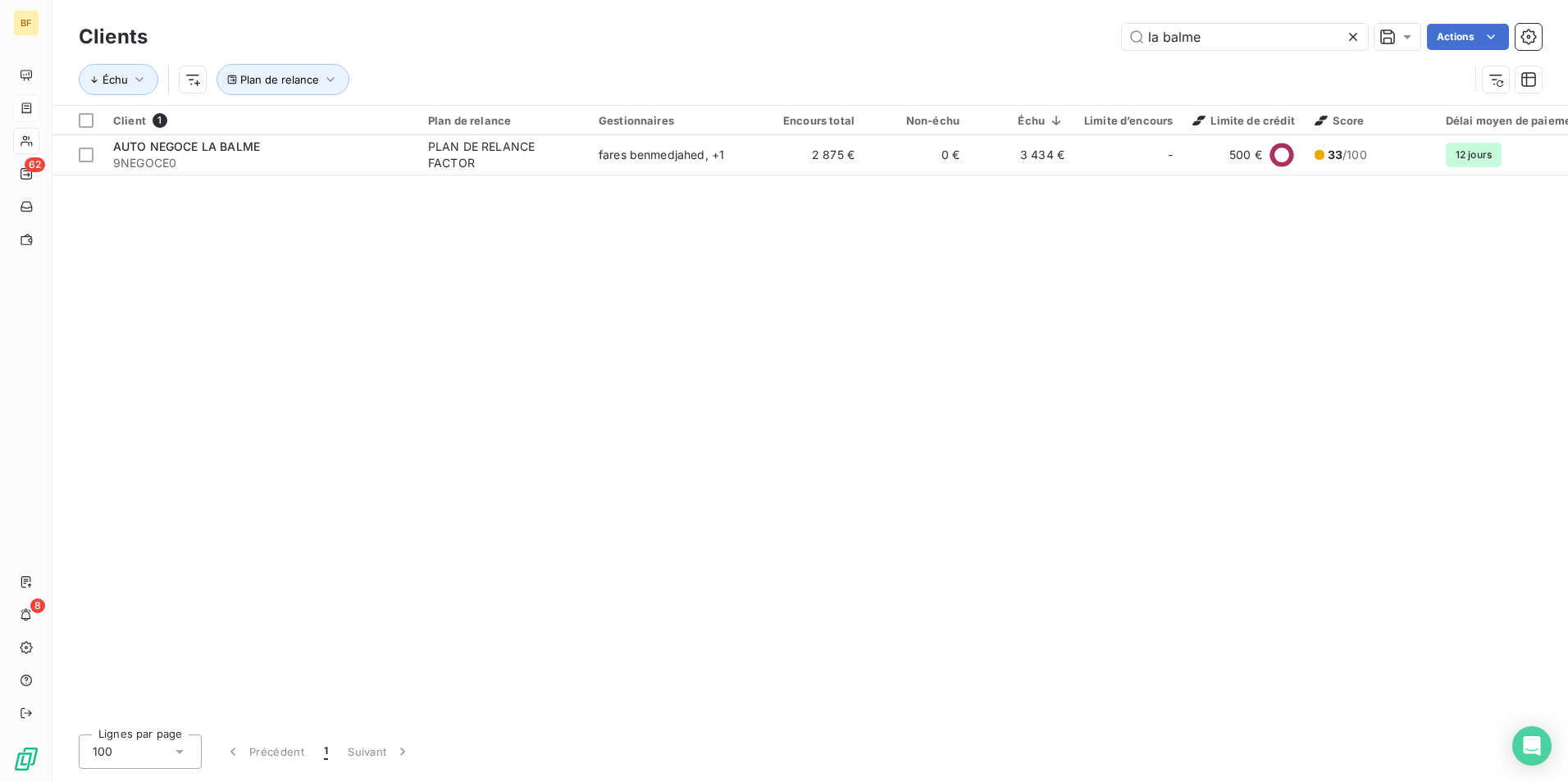
drag, startPoint x: 1225, startPoint y: 47, endPoint x: 1065, endPoint y: 34, distance: 160.5
click at [1065, 34] on div "la balme Actions" at bounding box center [855, 36] width 1375 height 26
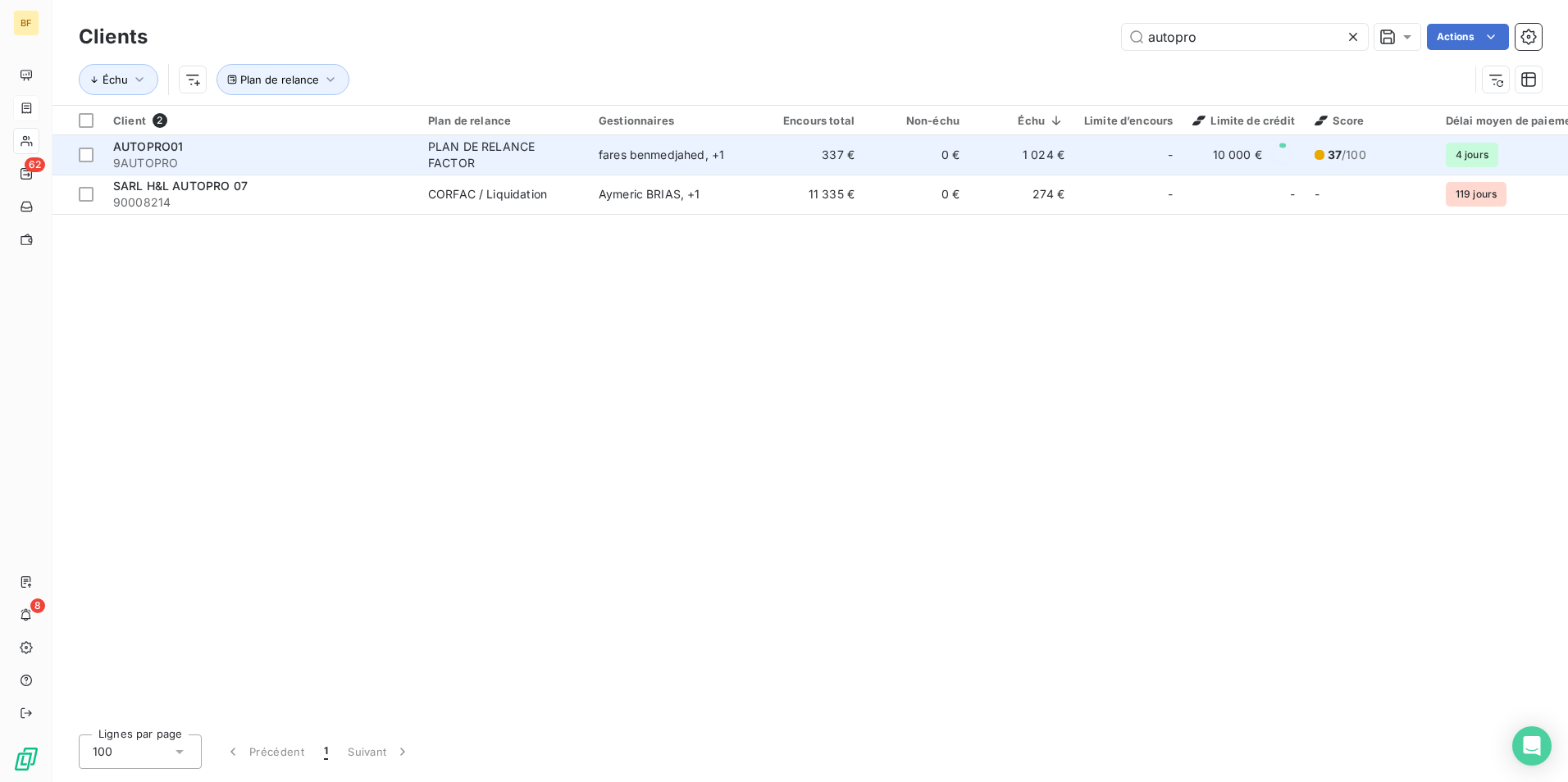
type input "autopro"
click at [242, 150] on div "AUTOPRO01" at bounding box center [261, 147] width 296 height 17
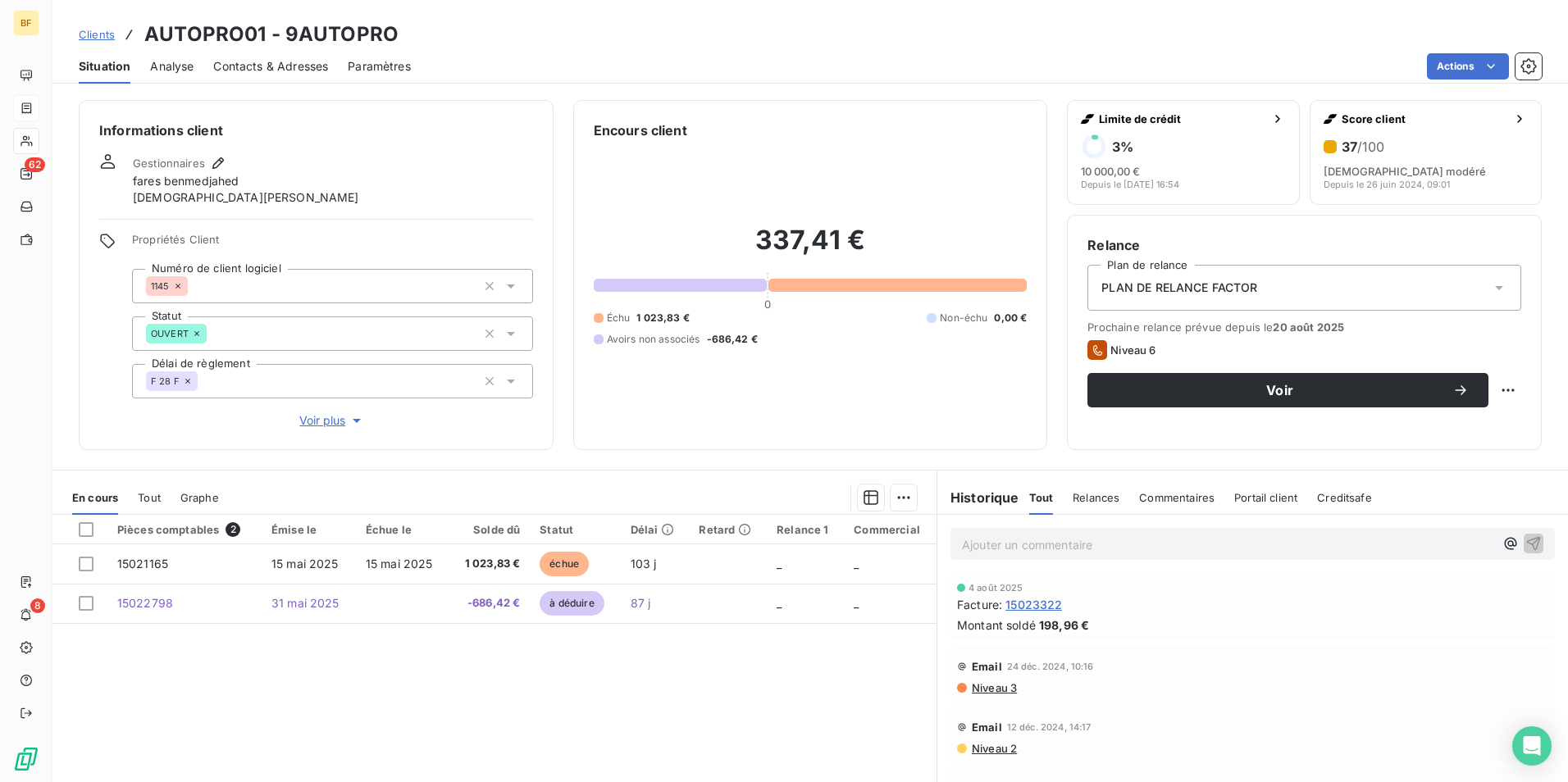
click at [1015, 544] on p "Ajouter un commentaire ﻿" at bounding box center [1227, 545] width 532 height 21
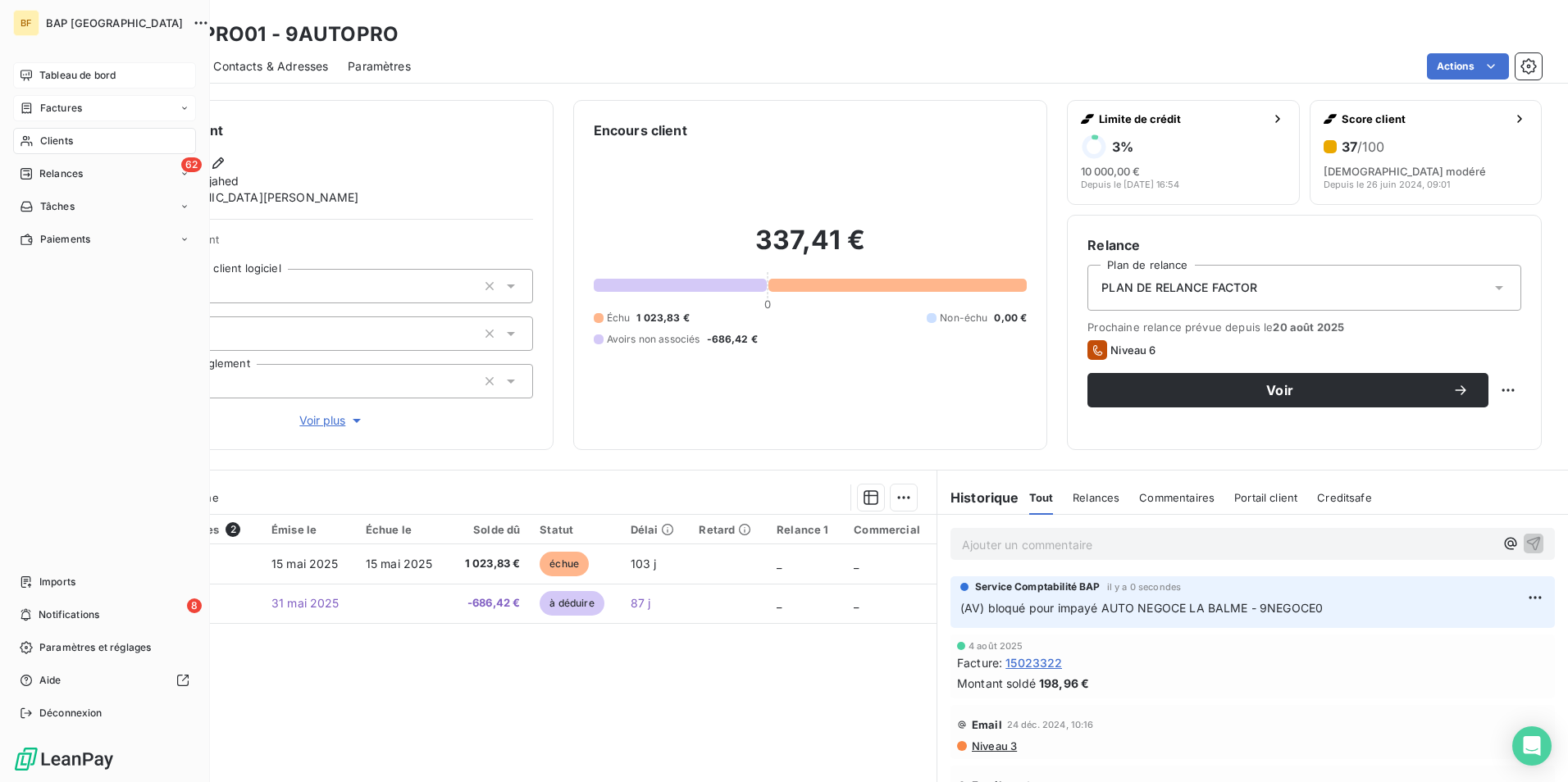
click at [54, 80] on span "Tableau de bord" at bounding box center [78, 76] width 77 height 15
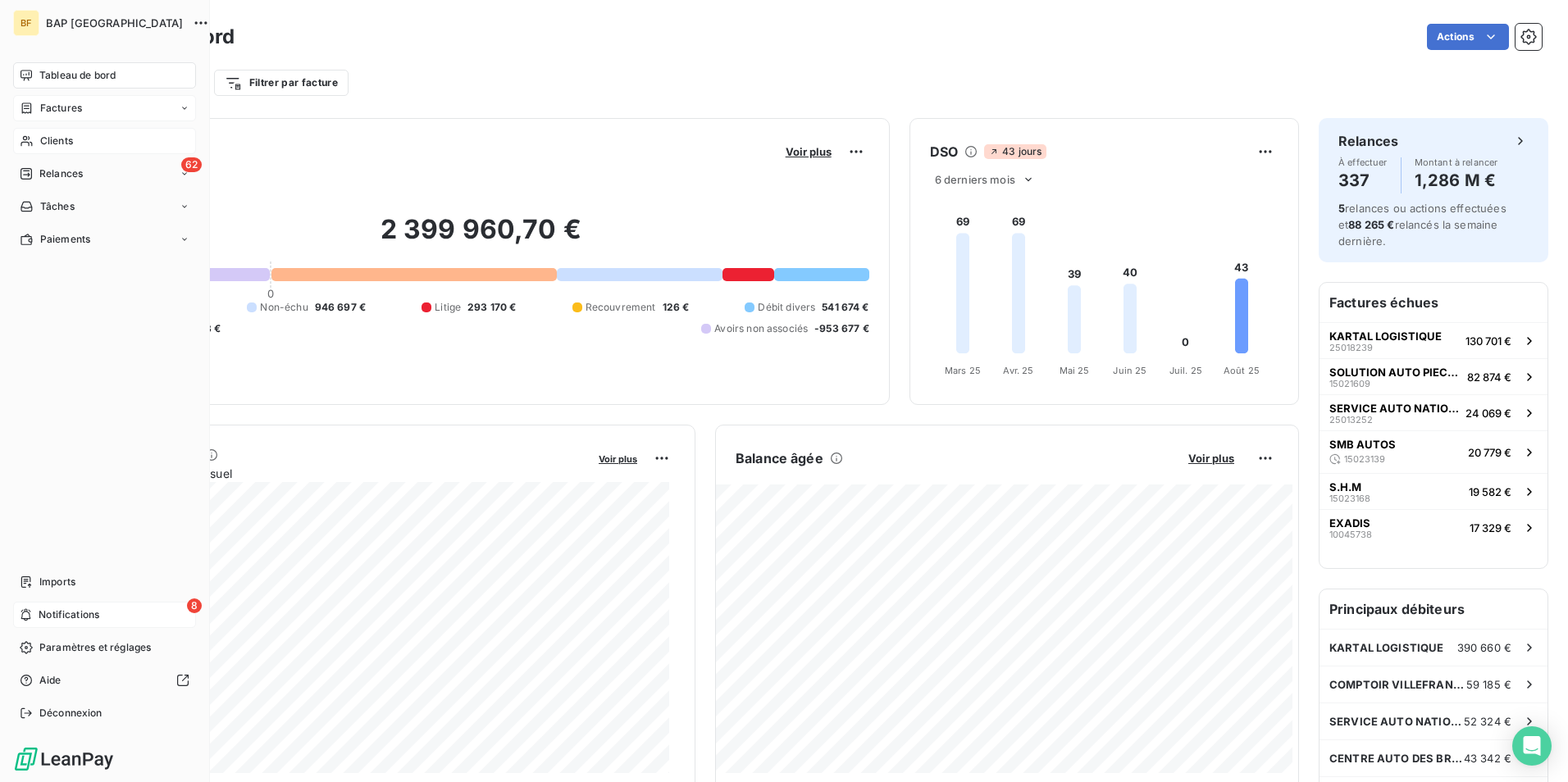
click at [92, 611] on span "Notifications" at bounding box center [68, 615] width 61 height 15
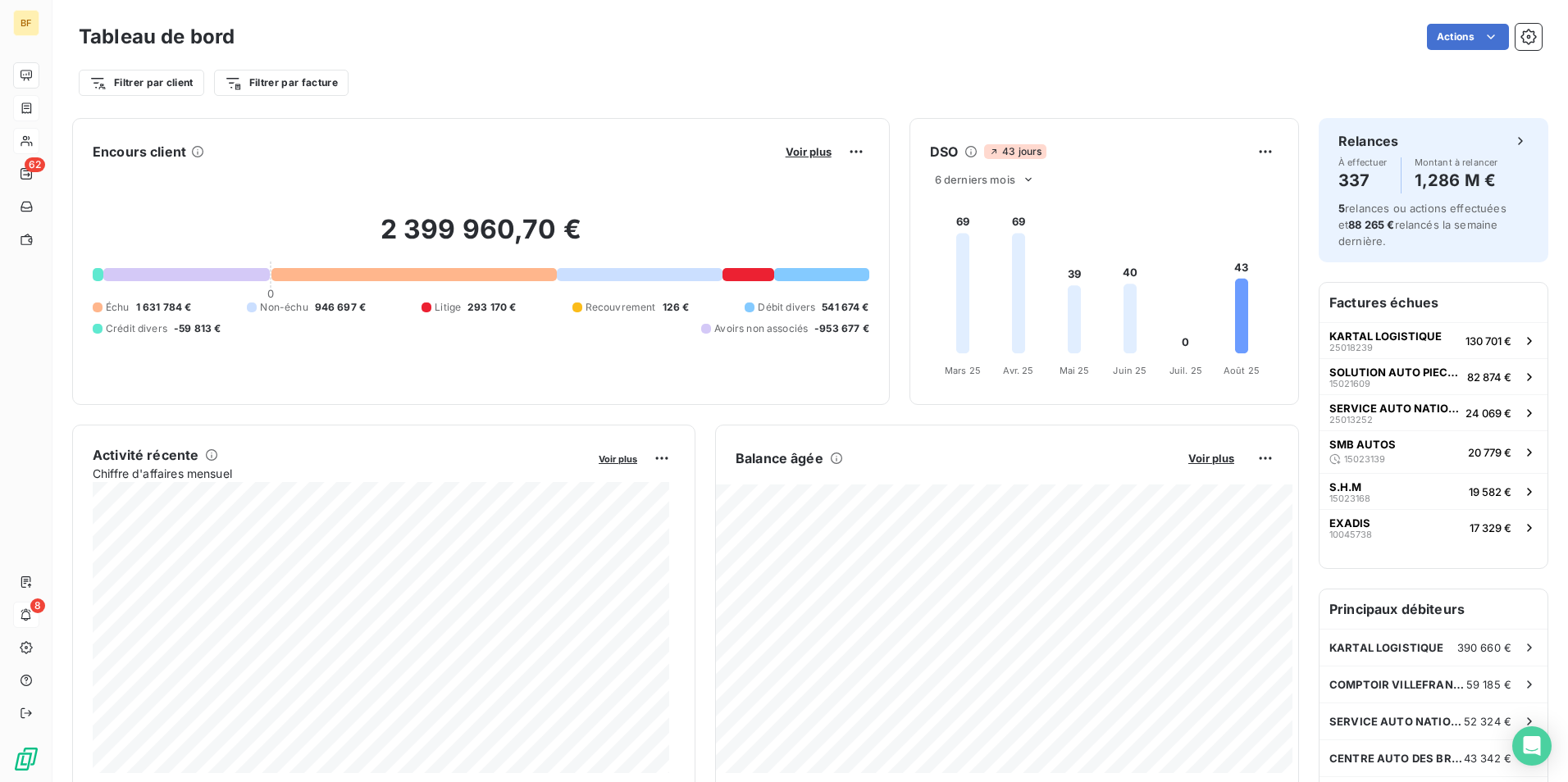
click at [632, 21] on div "Tableau de bord Actions" at bounding box center [810, 36] width 1463 height 35
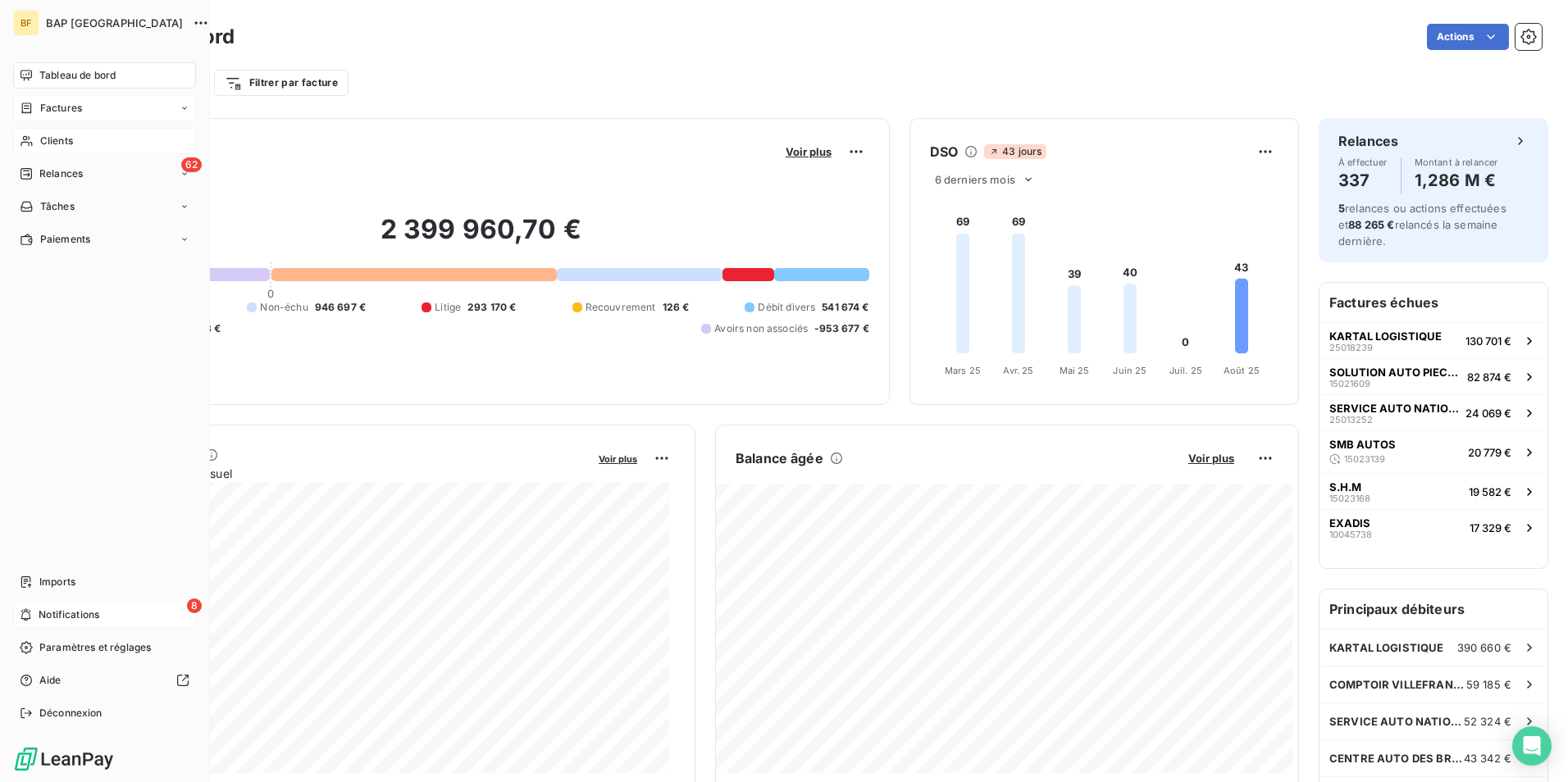
click at [51, 83] on div "Tableau de bord" at bounding box center [105, 76] width 183 height 26
click at [43, 142] on span "Clients" at bounding box center [56, 141] width 33 height 15
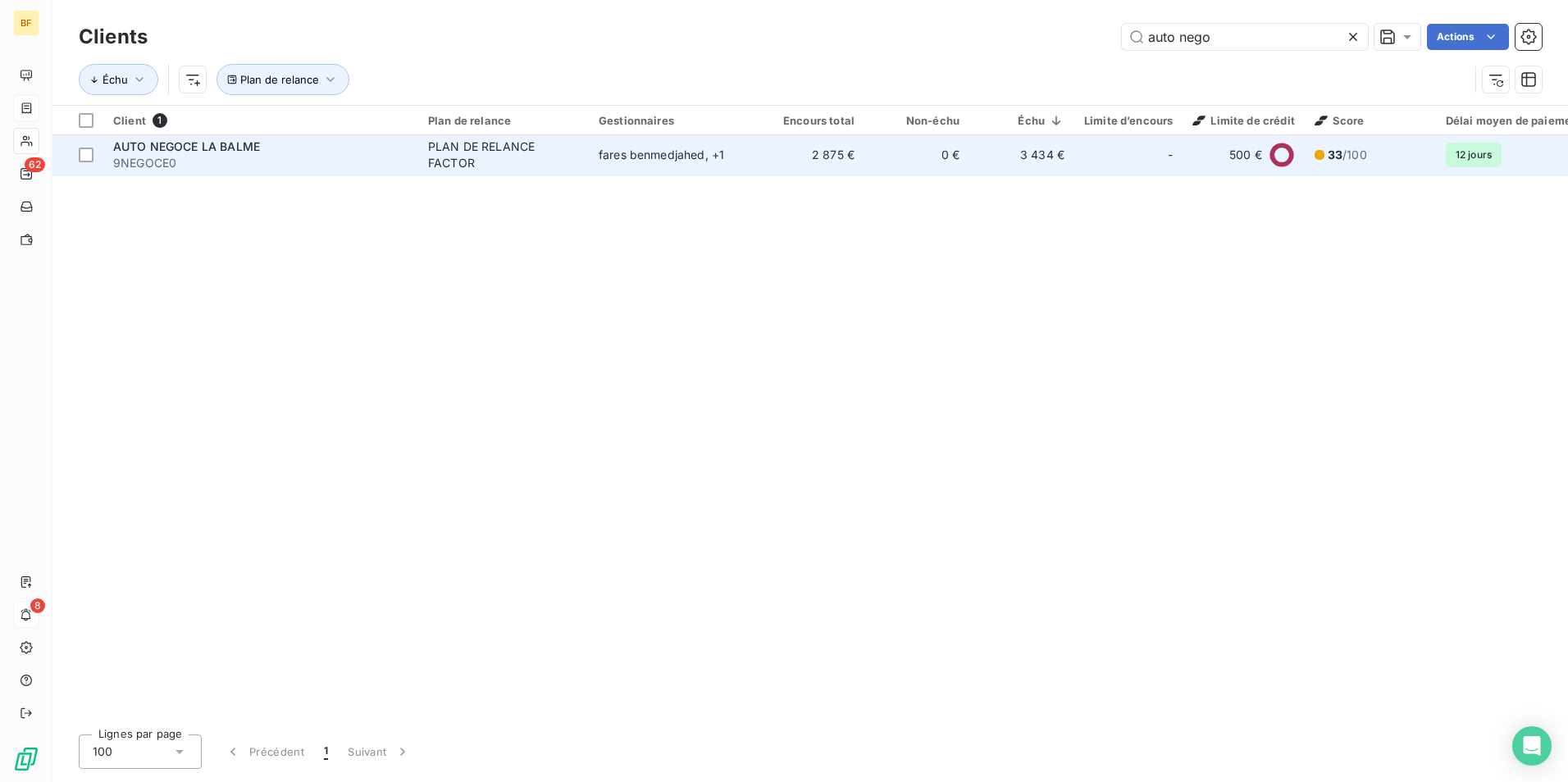
type input "auto nego"
click at [637, 156] on div "fares benmedjahed , + 1" at bounding box center [674, 155] width 151 height 17
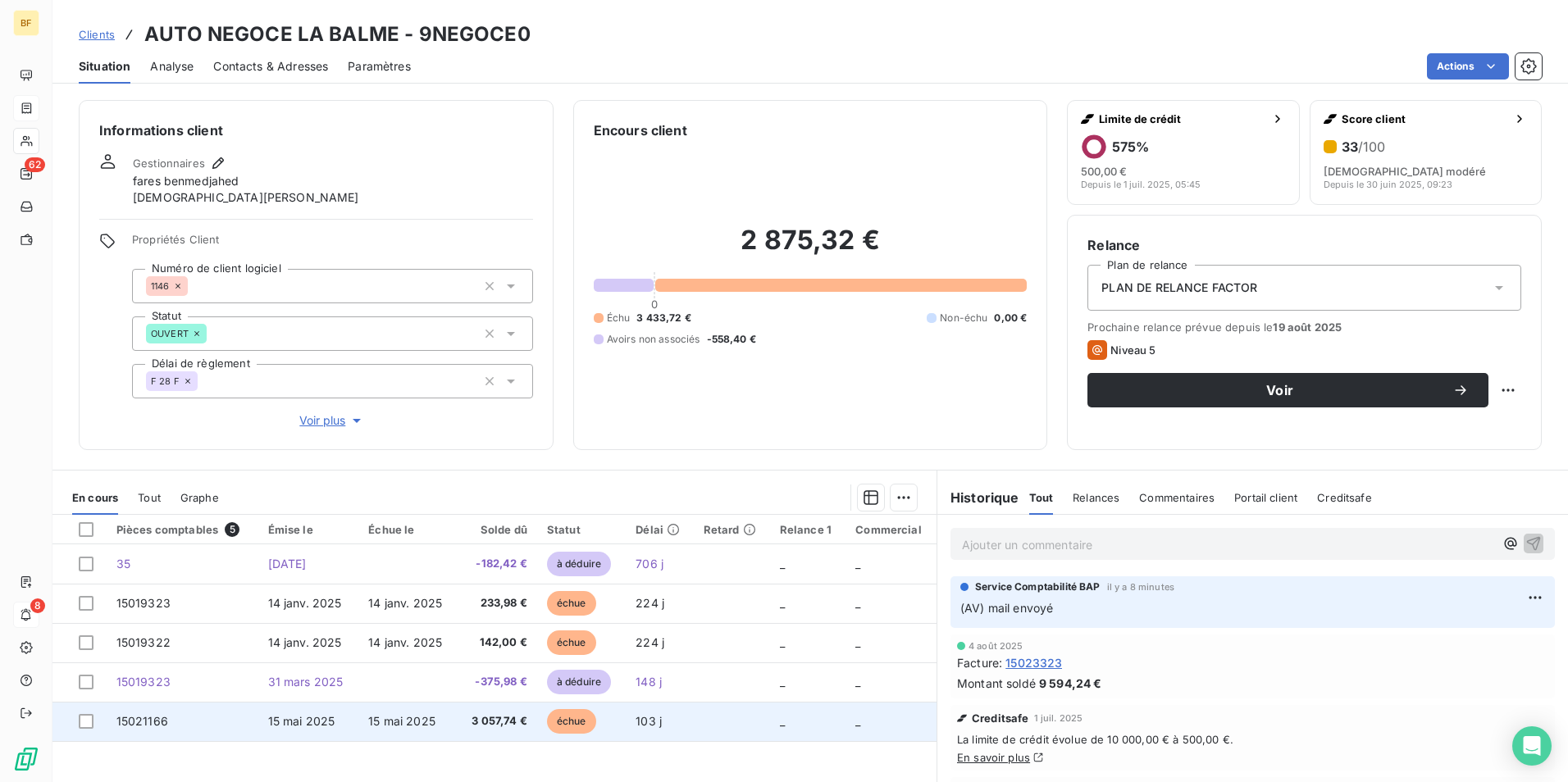
click at [420, 732] on td "15 mai 2025" at bounding box center [408, 722] width 99 height 39
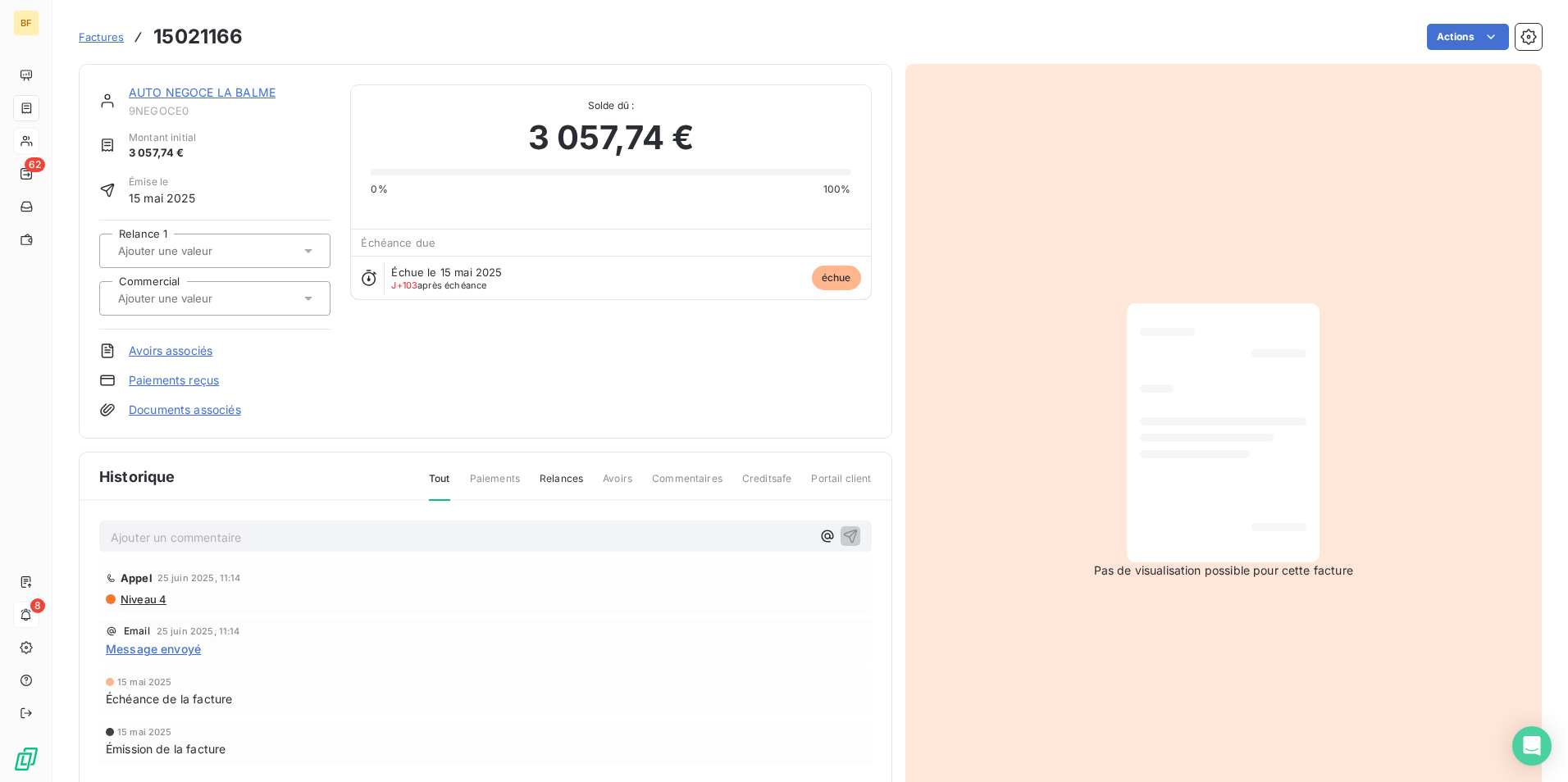
click at [203, 45] on h3 "15021166" at bounding box center [198, 37] width 90 height 30
copy h3 "15021166"
click at [92, 33] on span "Factures" at bounding box center [101, 36] width 45 height 13
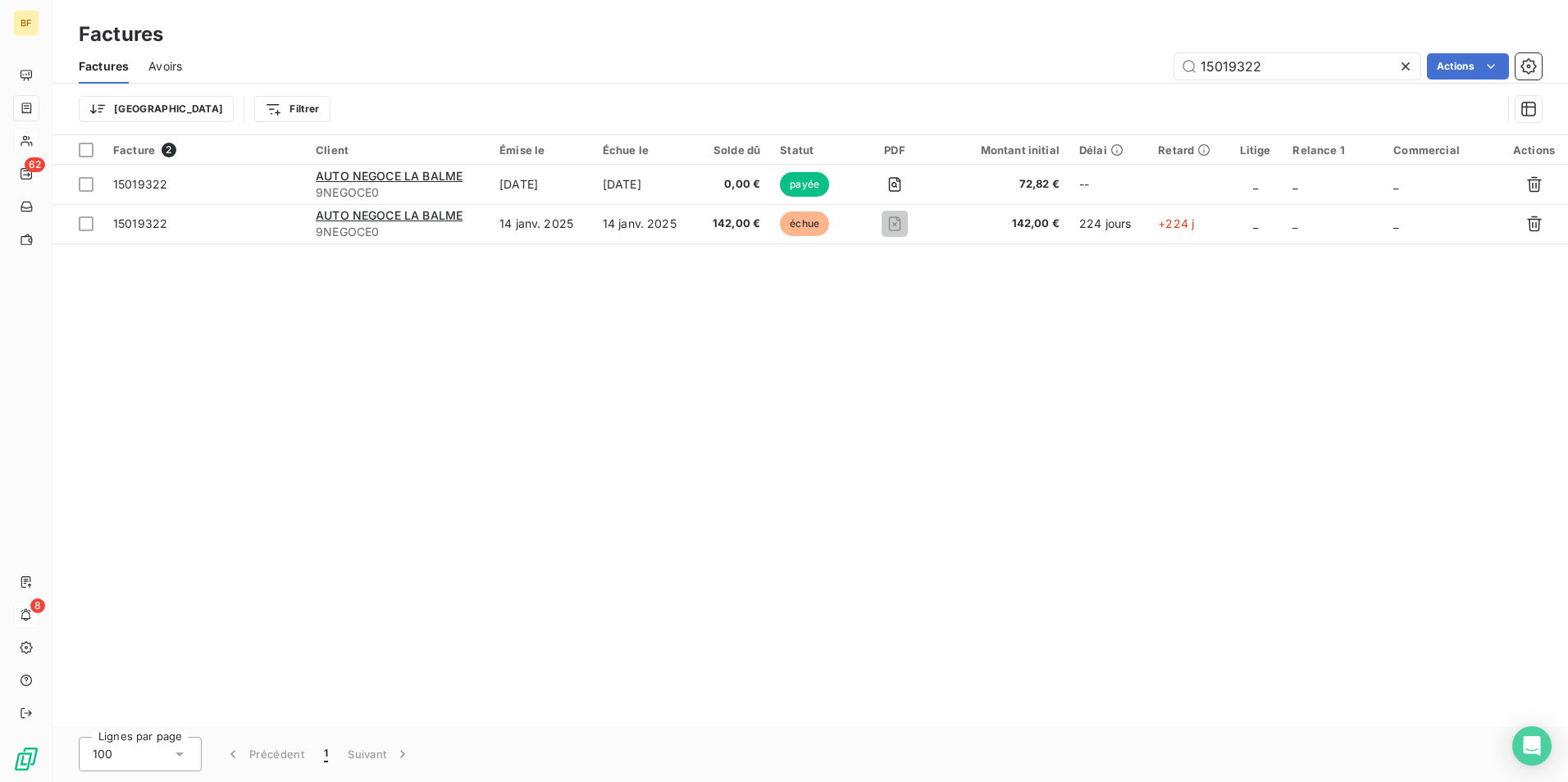
click at [644, 336] on div "Facture 2 Client Émise le Échue le Solde dû Statut PDF Montant initial Délai Re…" at bounding box center [810, 431] width 1516 height 591
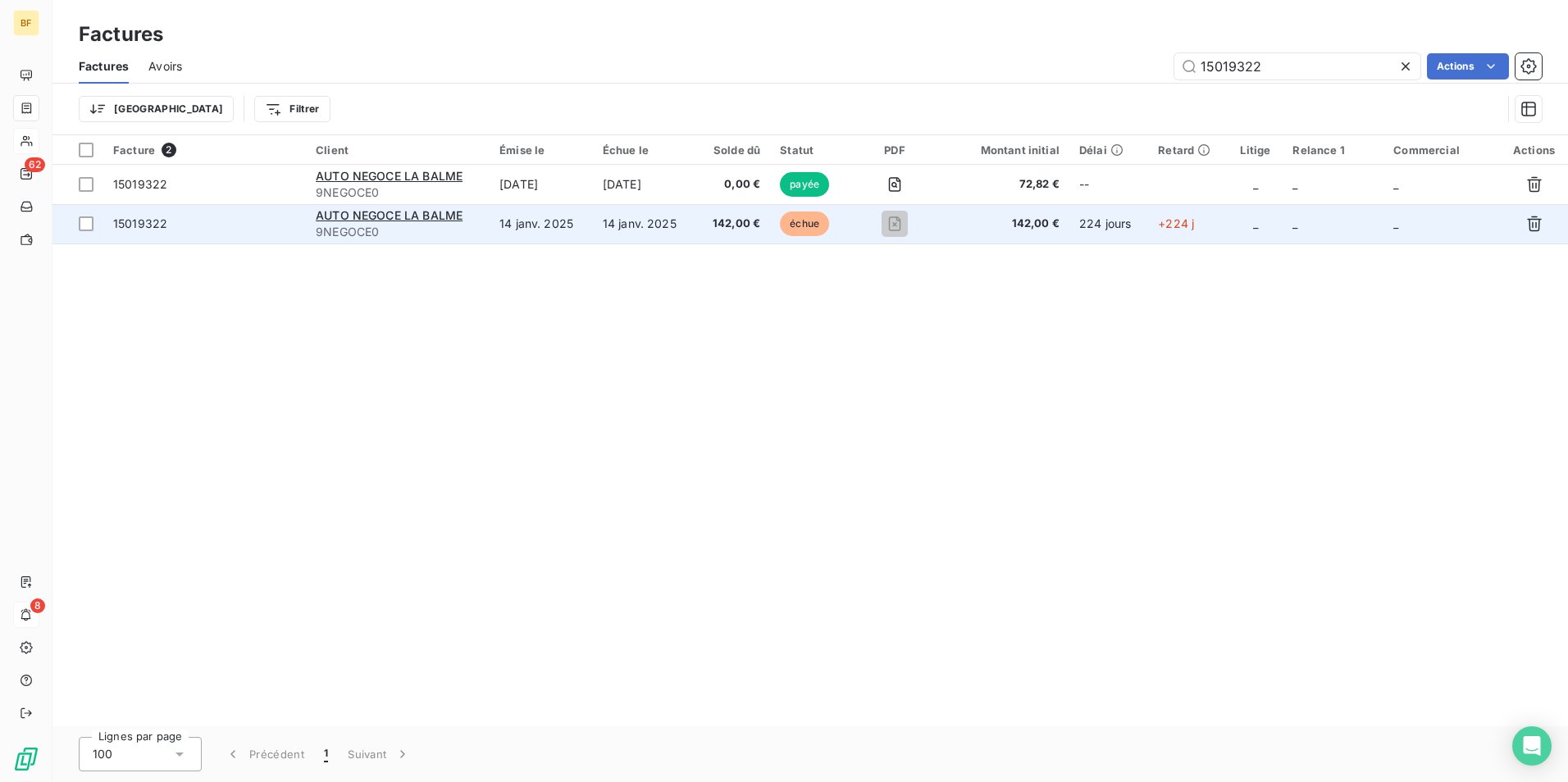
drag, startPoint x: 665, startPoint y: 253, endPoint x: 665, endPoint y: 241, distance: 12.0
click at [665, 249] on div "Facture 2 Client Émise le Échue le Solde dû Statut PDF Montant initial Délai Re…" at bounding box center [810, 431] width 1516 height 591
click at [665, 241] on td "14 janv. 2025" at bounding box center [645, 224] width 103 height 39
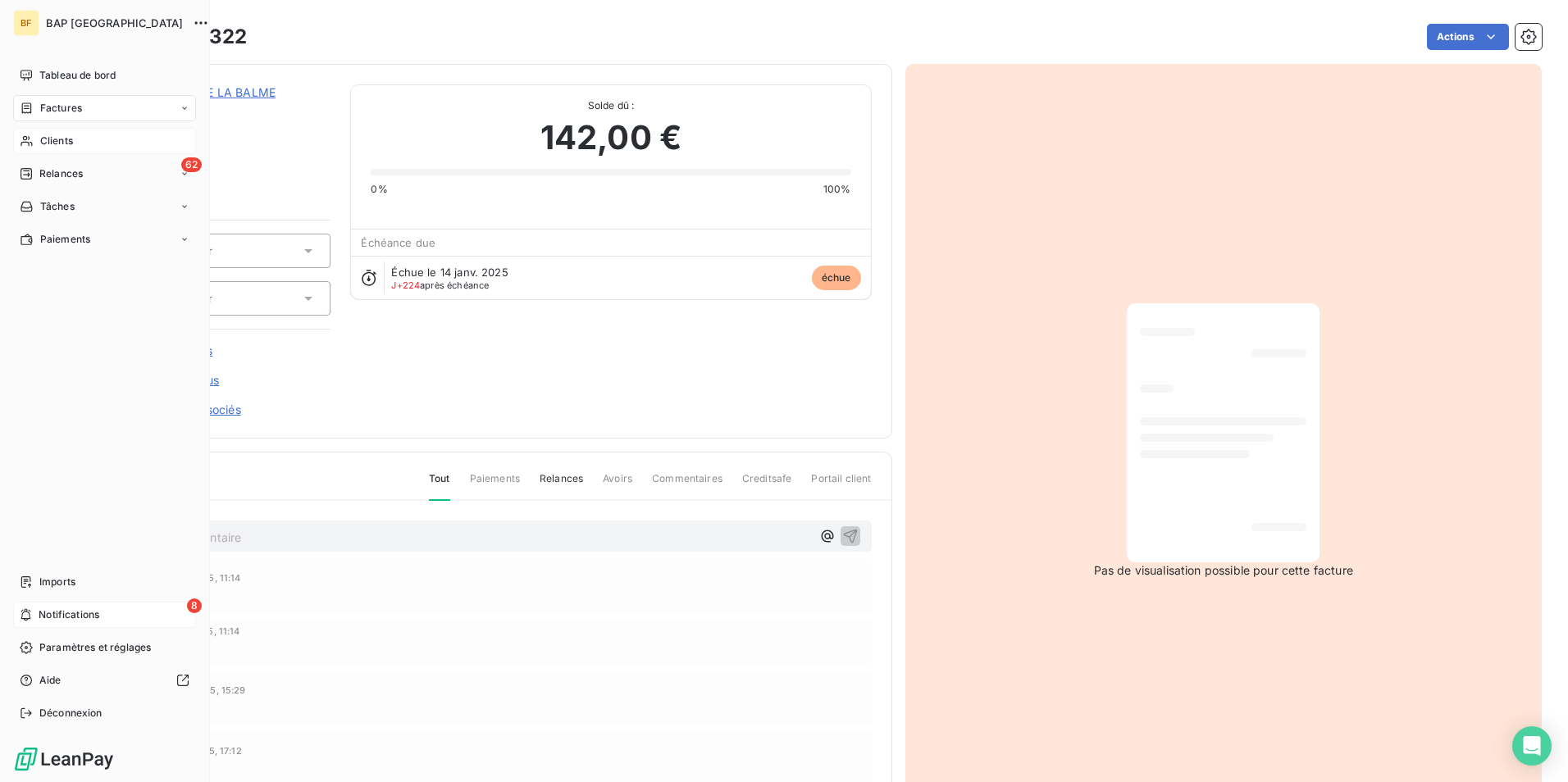
click at [70, 145] on span "Clients" at bounding box center [56, 141] width 33 height 15
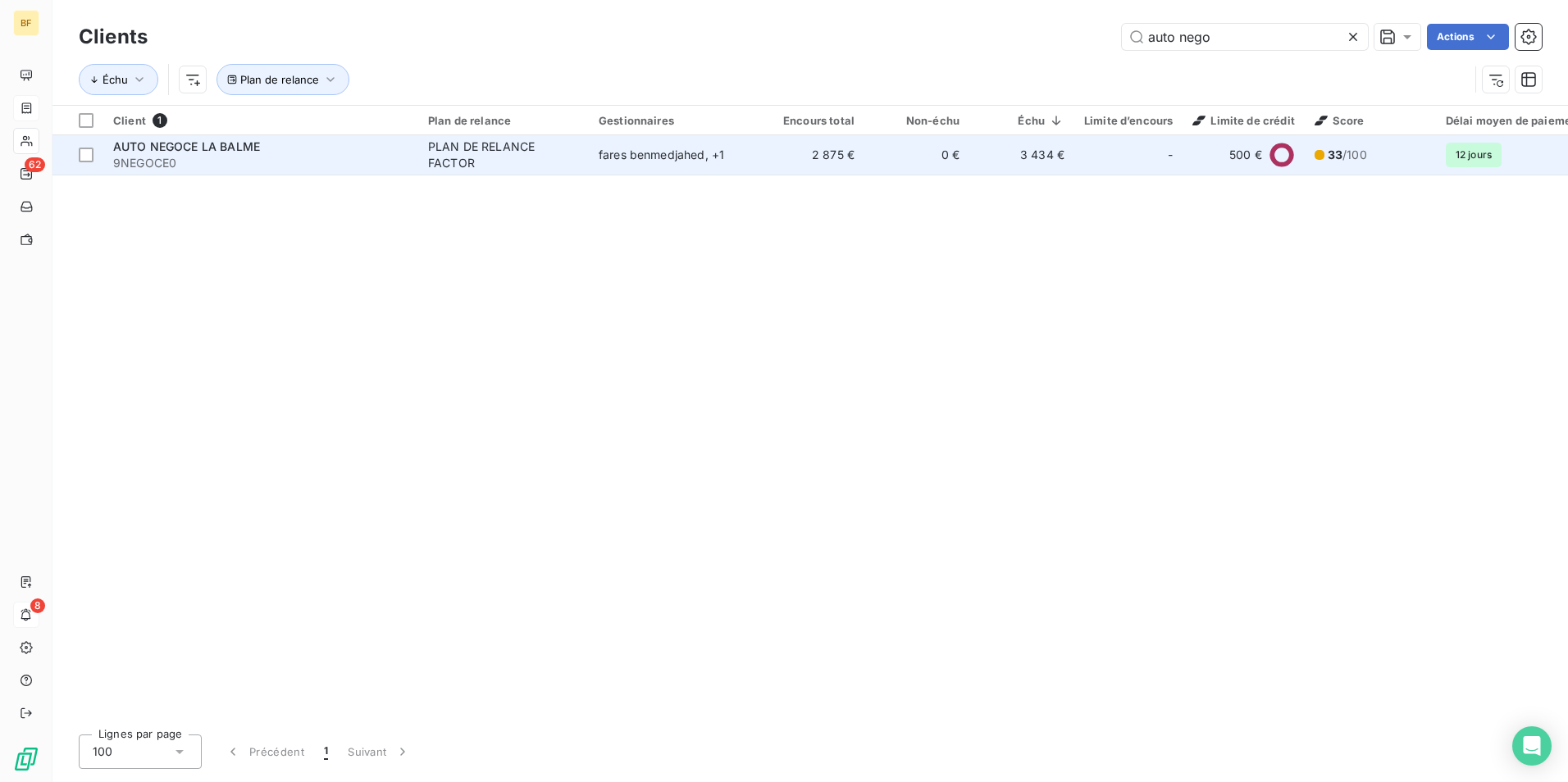
click at [495, 157] on div "PLAN DE RELANCE FACTOR" at bounding box center [503, 154] width 151 height 33
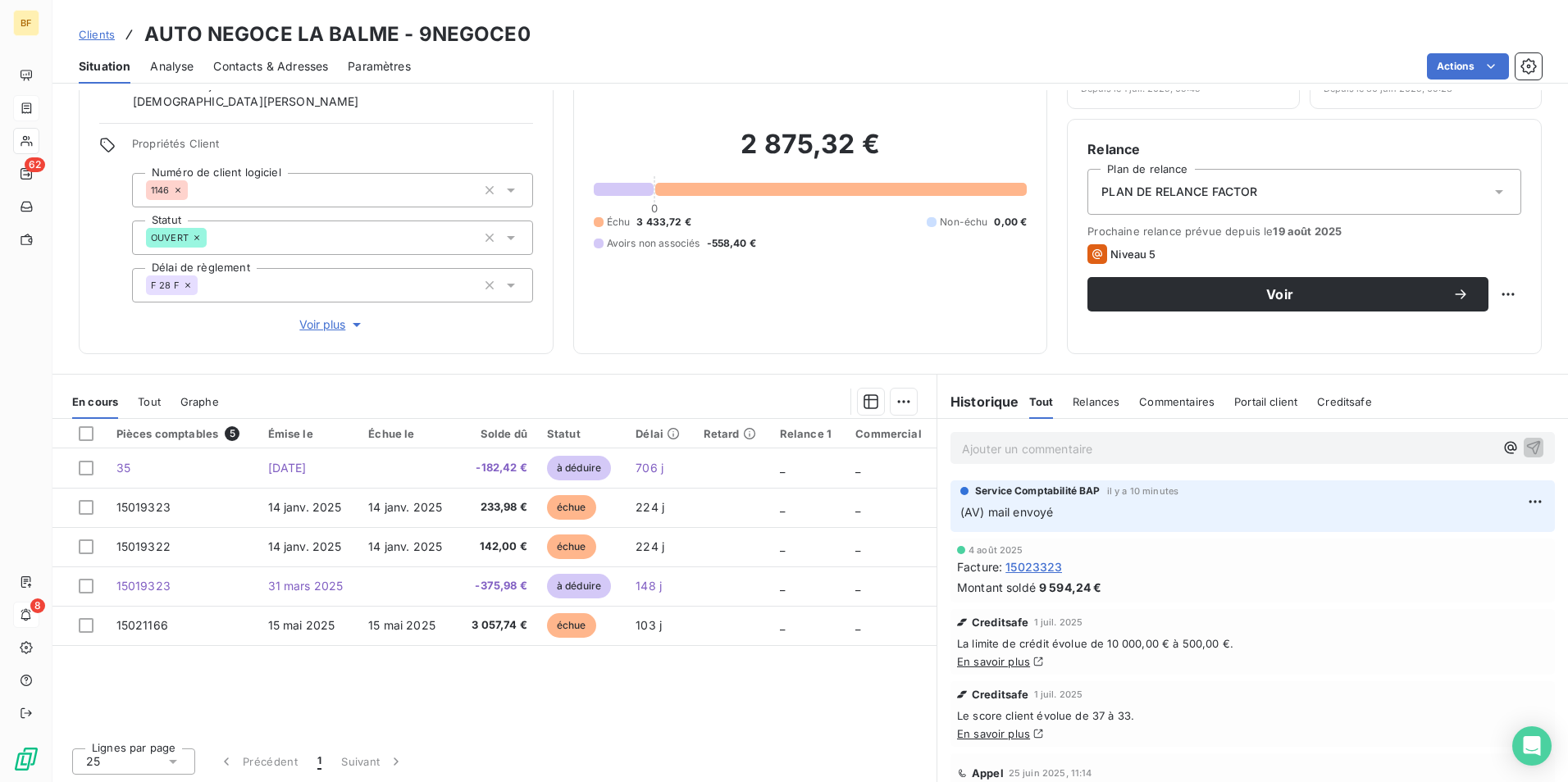
scroll to position [97, 0]
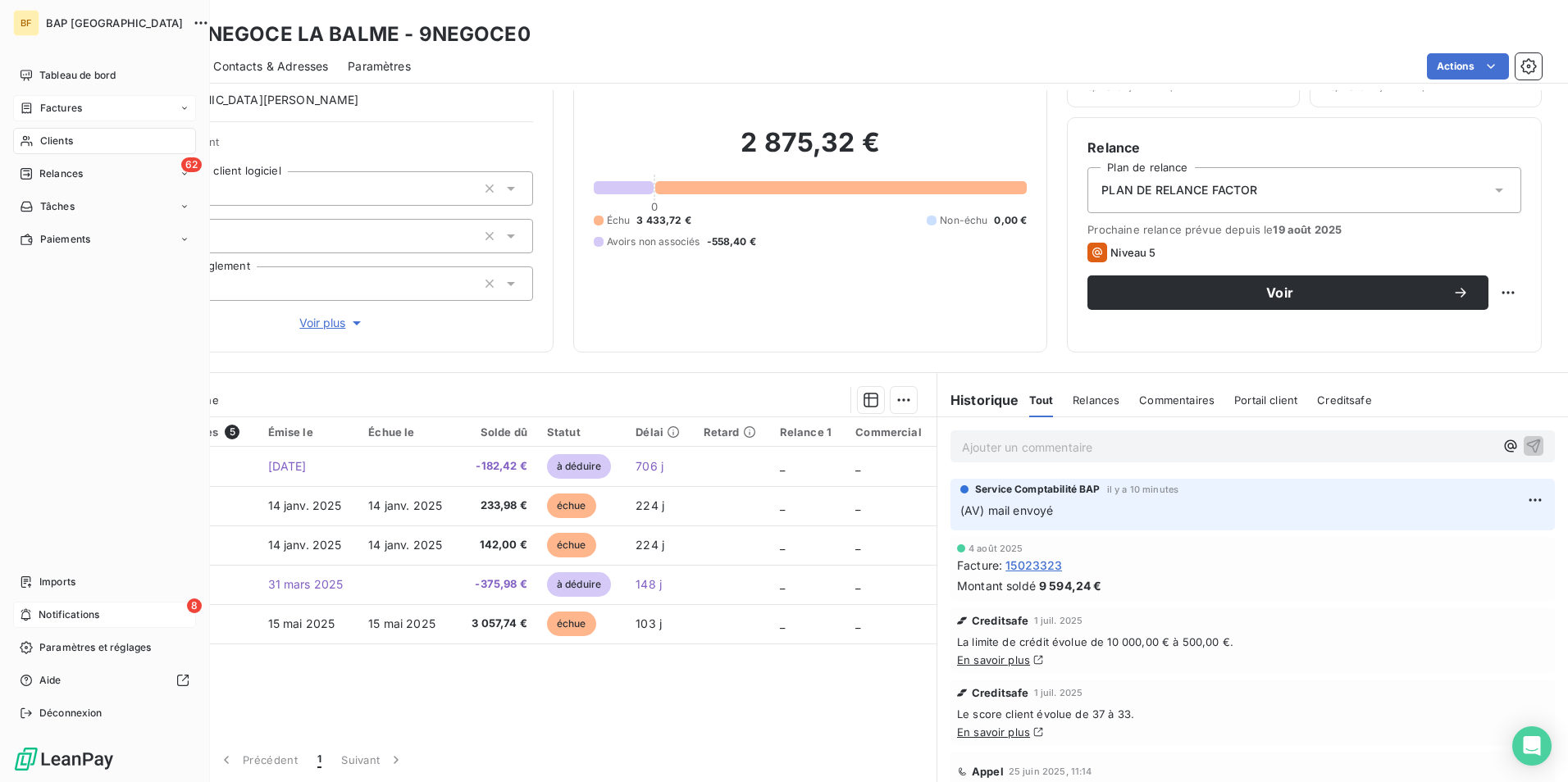
click at [59, 142] on span "Clients" at bounding box center [56, 141] width 33 height 15
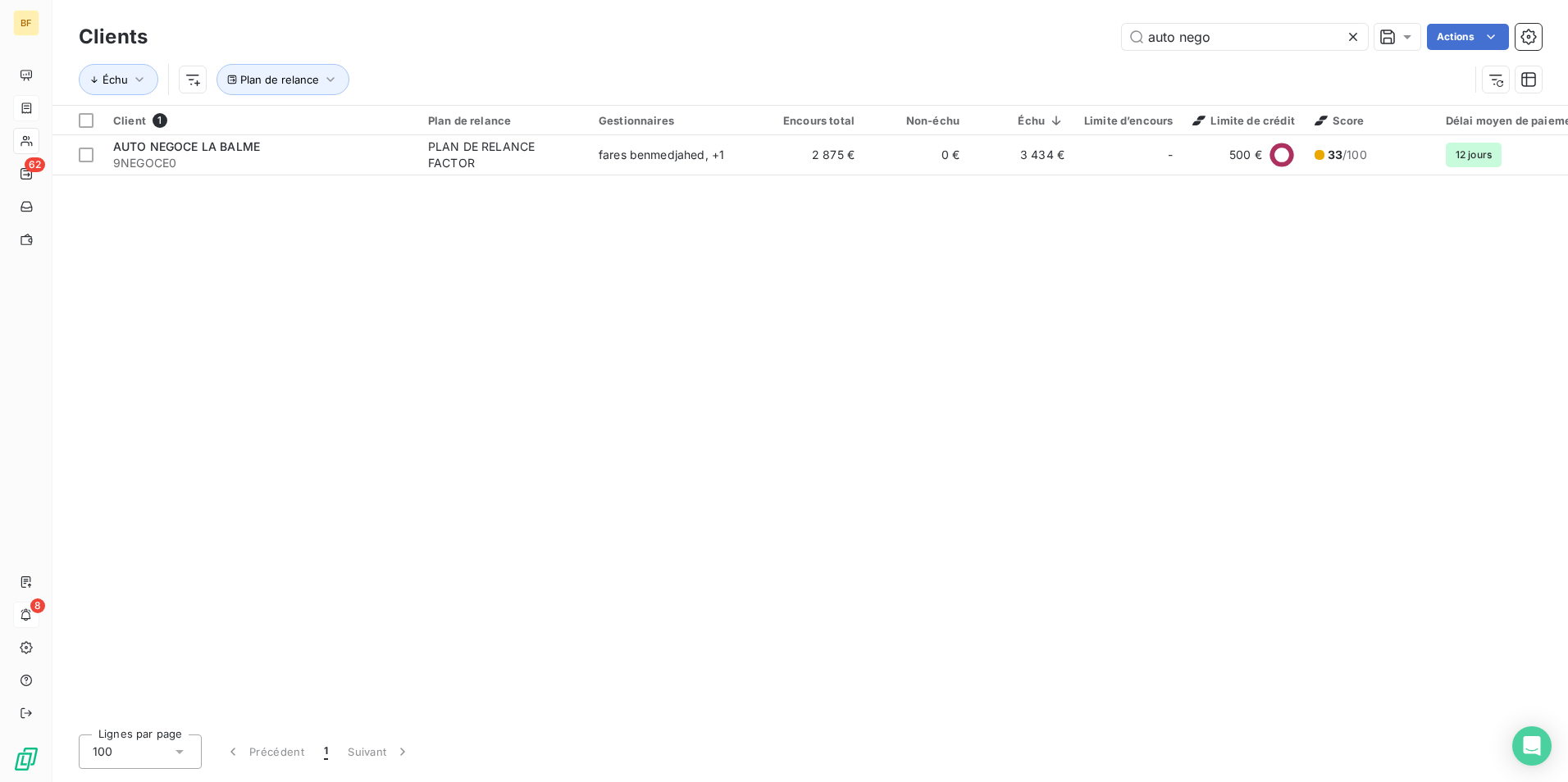
drag, startPoint x: 1232, startPoint y: 50, endPoint x: 1101, endPoint y: 41, distance: 131.3
click at [1101, 41] on div "auto nego Actions" at bounding box center [855, 36] width 1375 height 26
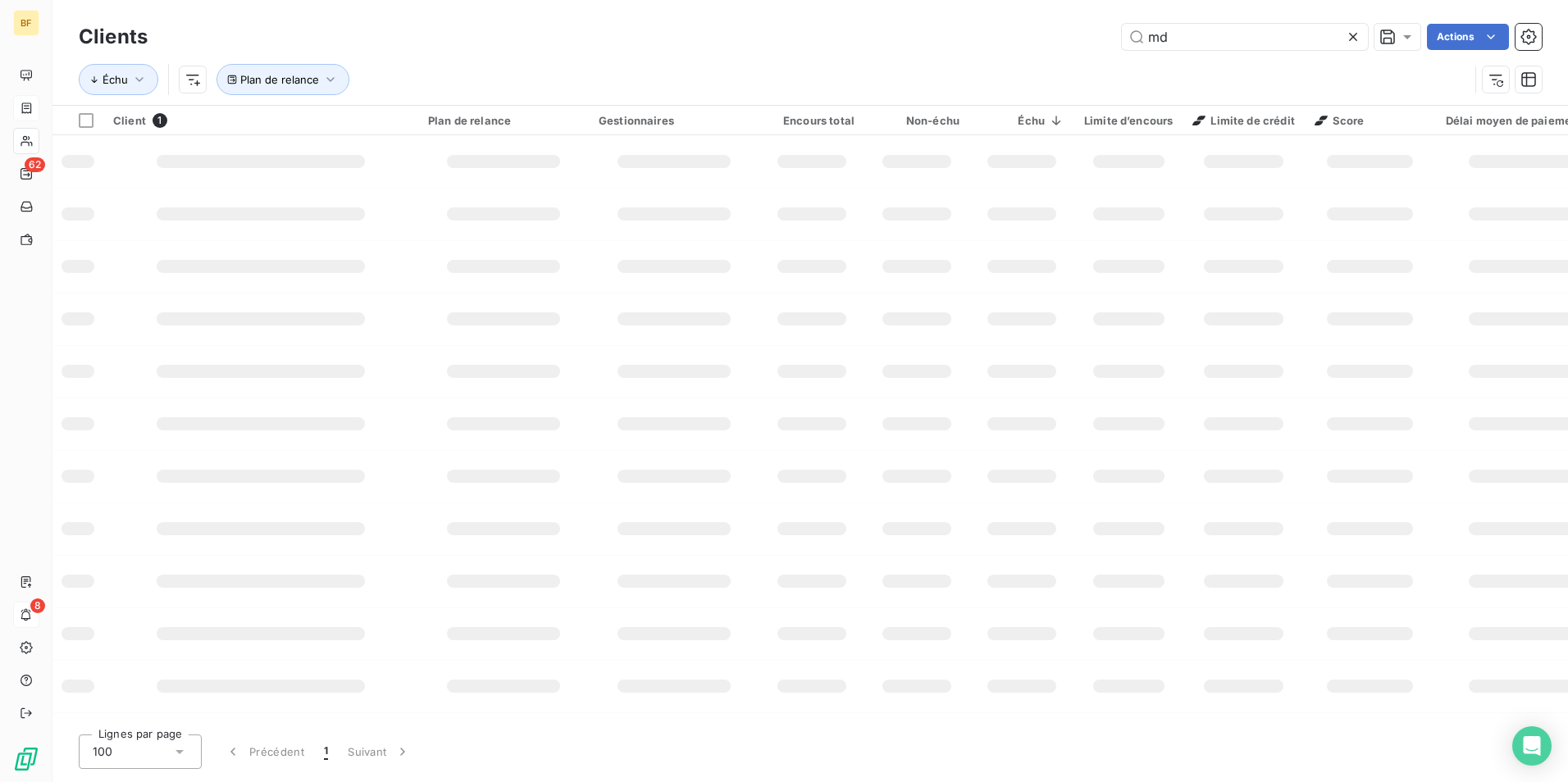
type input "md"
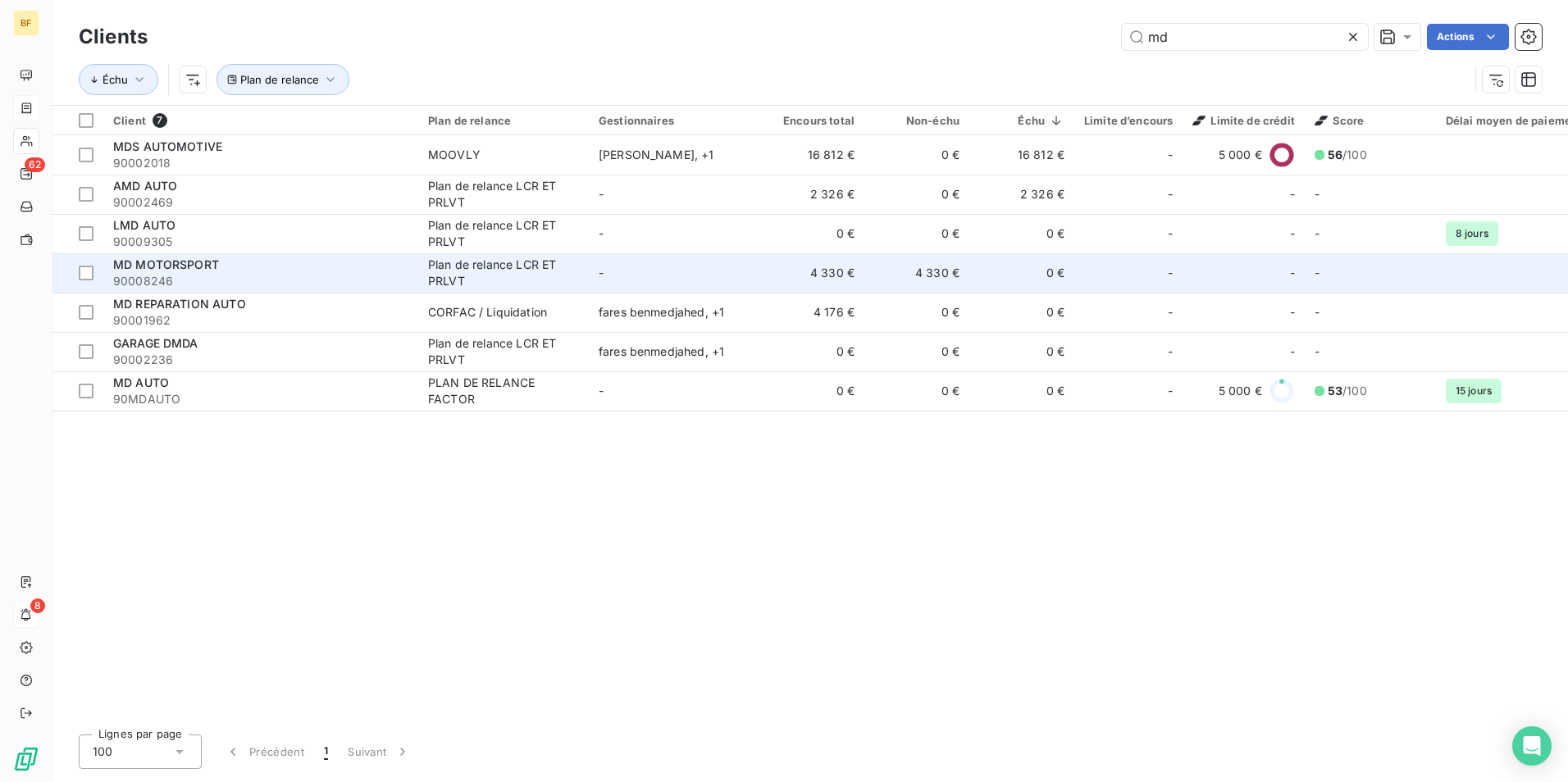
click at [190, 272] on div "MD MOTORSPORT" at bounding box center [261, 265] width 296 height 17
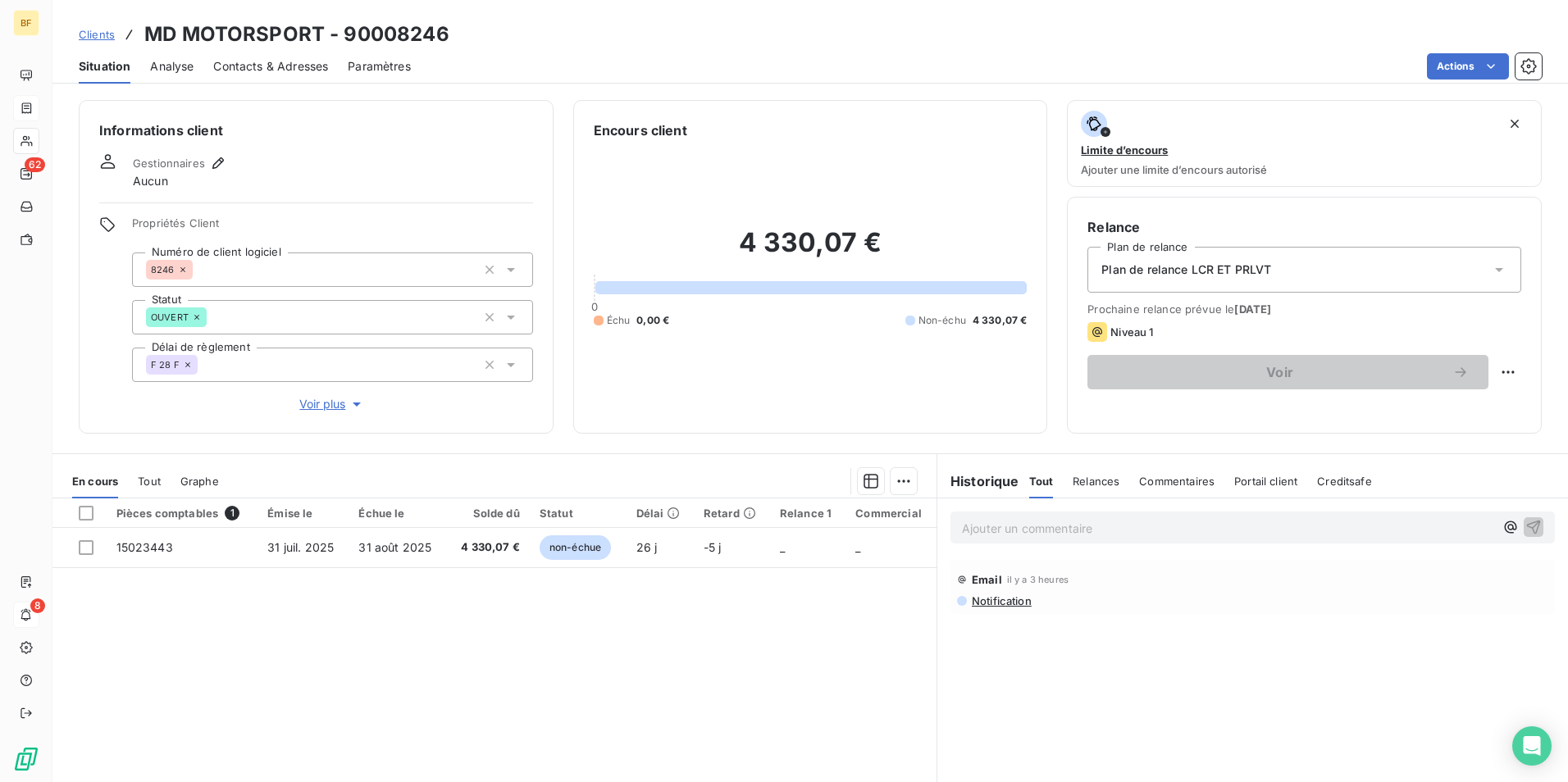
click at [976, 595] on span "Notification" at bounding box center [1001, 601] width 62 height 13
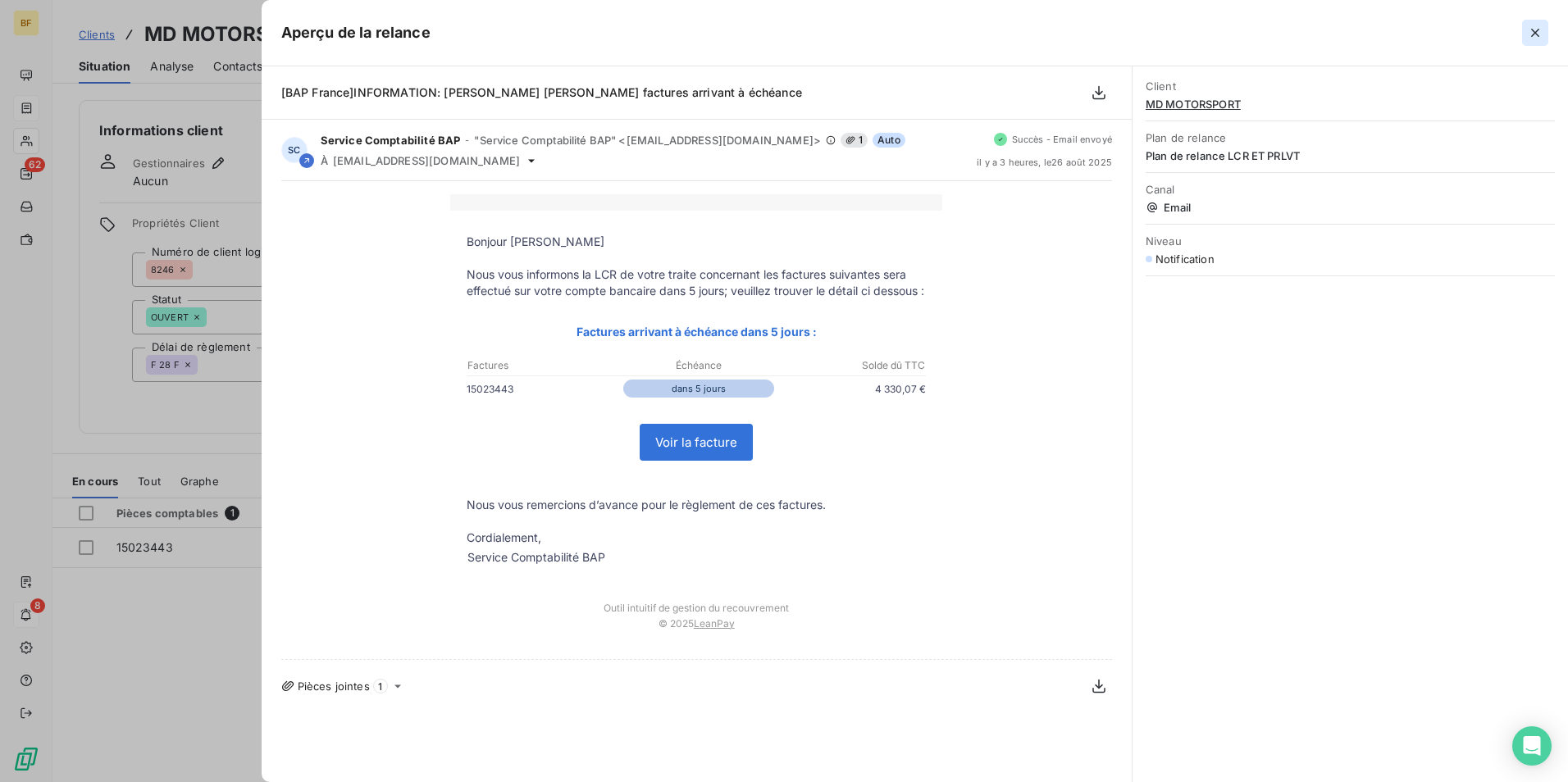
click at [1541, 30] on icon "button" at bounding box center [1536, 33] width 17 height 17
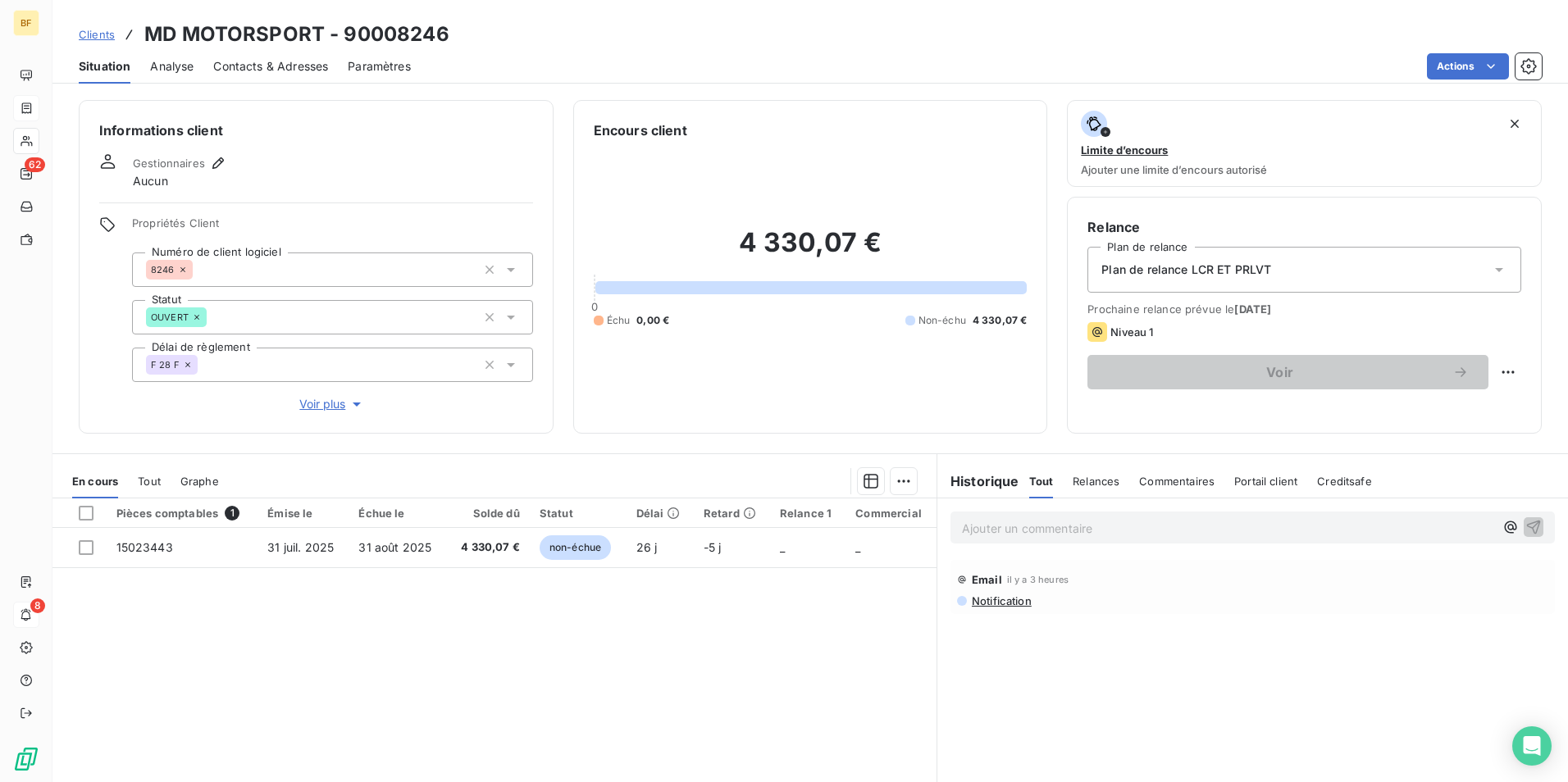
click at [1004, 601] on span "Notification" at bounding box center [1001, 601] width 62 height 13
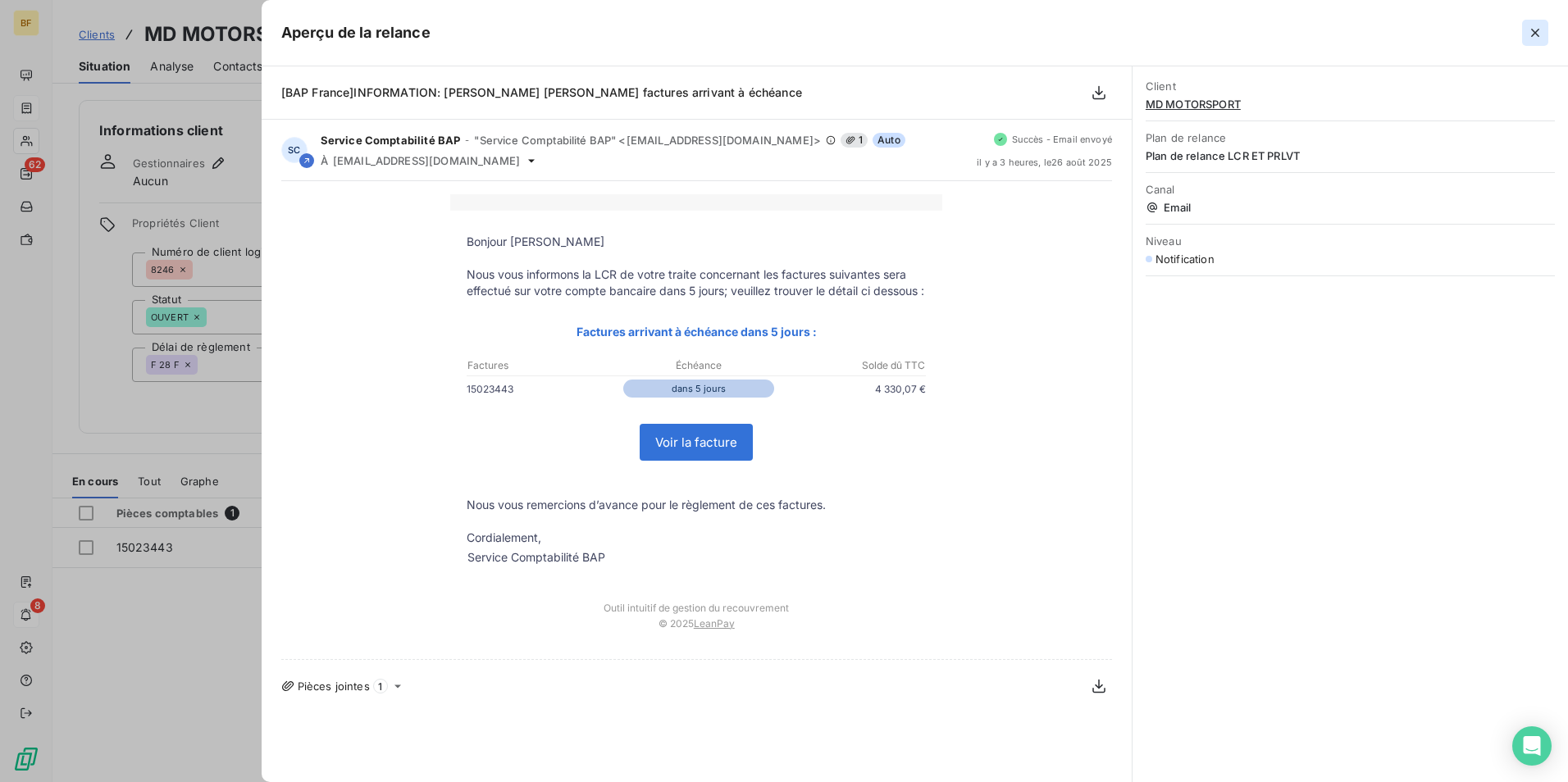
click at [1533, 28] on icon "button" at bounding box center [1536, 33] width 17 height 17
